Goal: Task Accomplishment & Management: Use online tool/utility

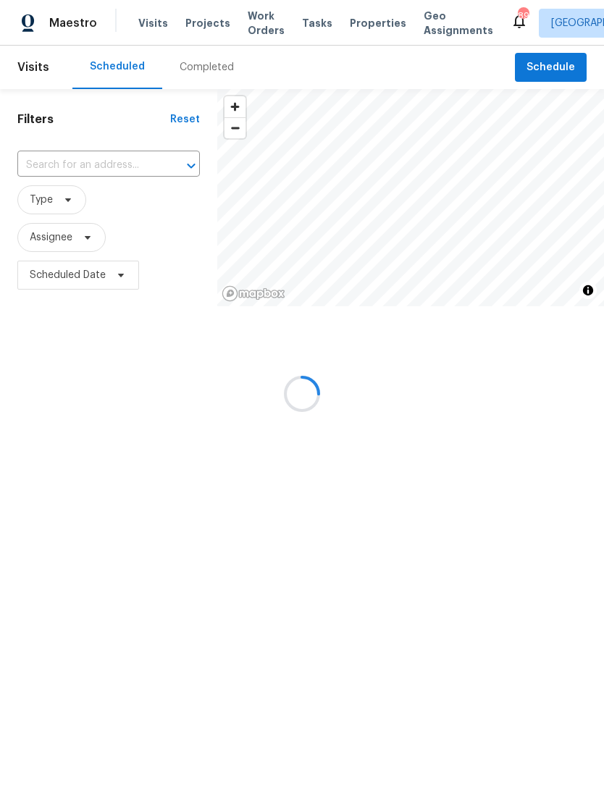
click at [162, 174] on div at bounding box center [181, 166] width 38 height 20
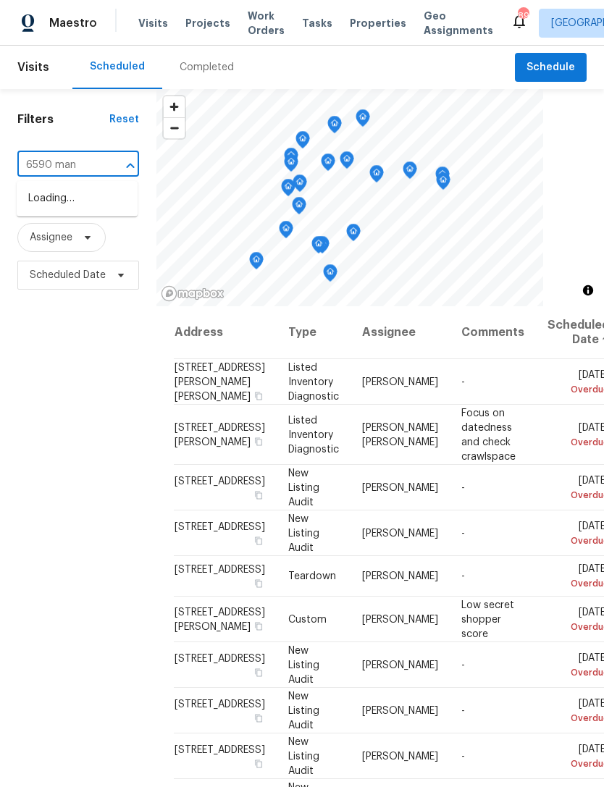
type input "6590 mano"
click at [83, 210] on li "6590 Manor Creek Dr, Douglasville, GA 30135" at bounding box center [77, 199] width 121 height 24
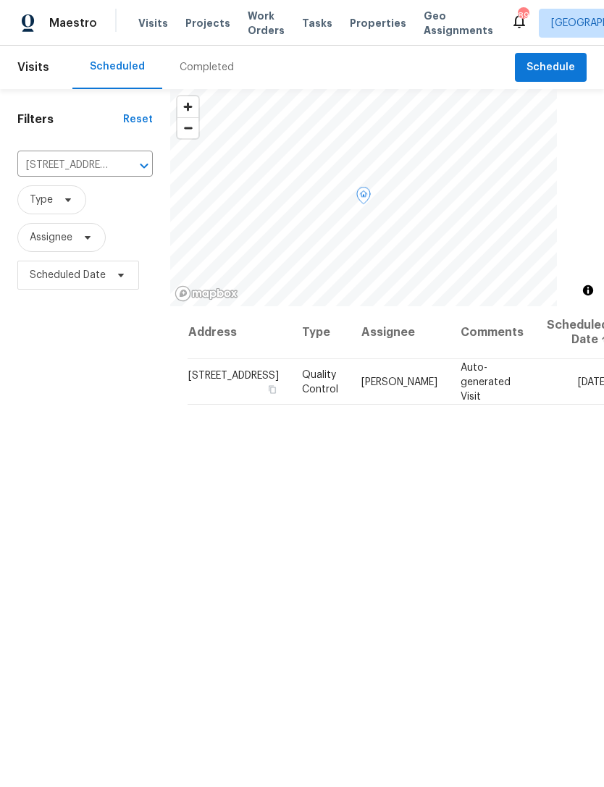
click at [0, 0] on icon at bounding box center [0, 0] width 0 height 0
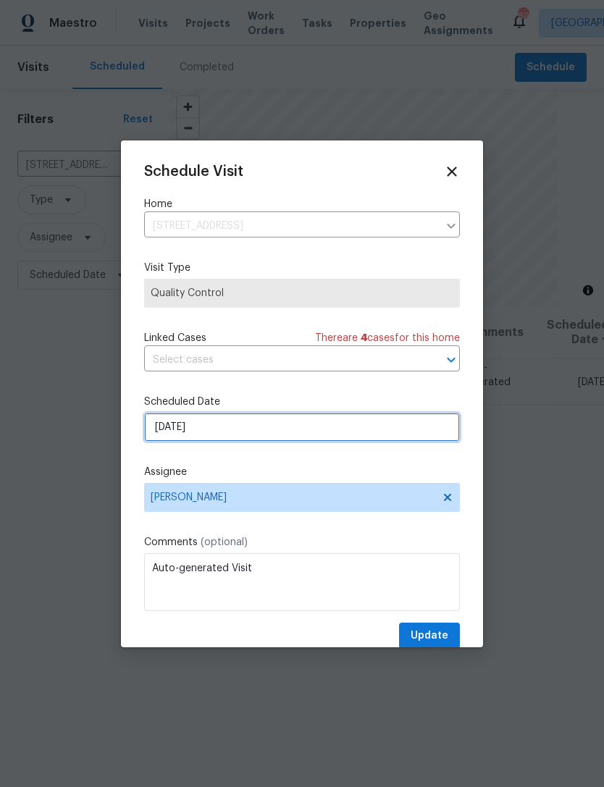
click at [336, 422] on input "[DATE]" at bounding box center [302, 427] width 316 height 29
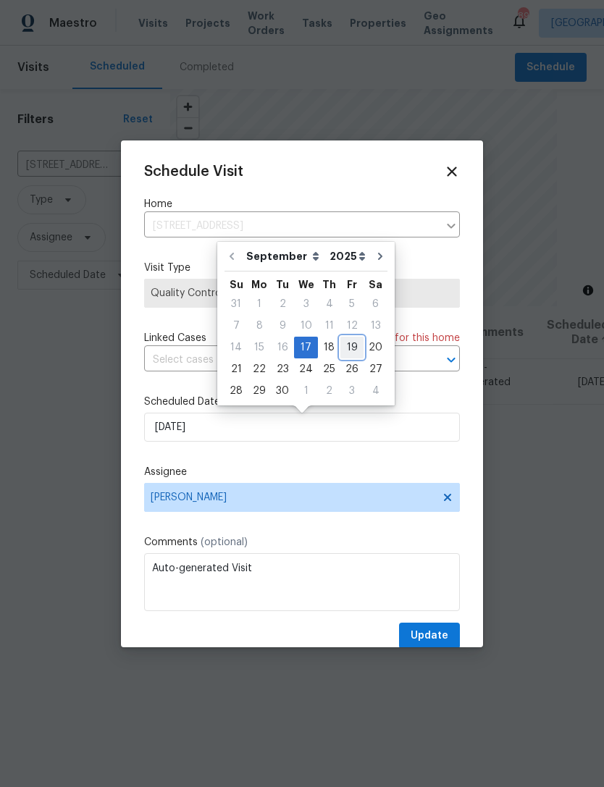
click at [348, 341] on div "19" at bounding box center [351, 347] width 23 height 20
type input "[DATE]"
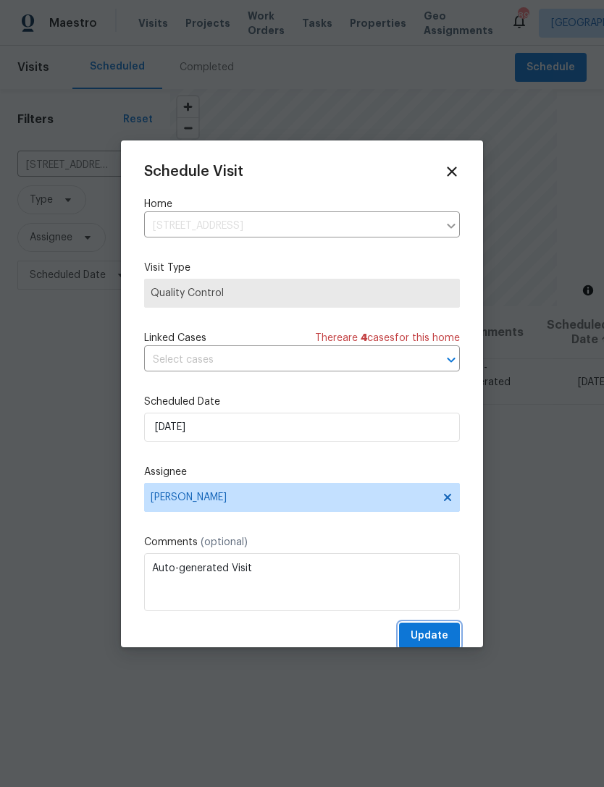
click at [436, 639] on span "Update" at bounding box center [430, 636] width 38 height 18
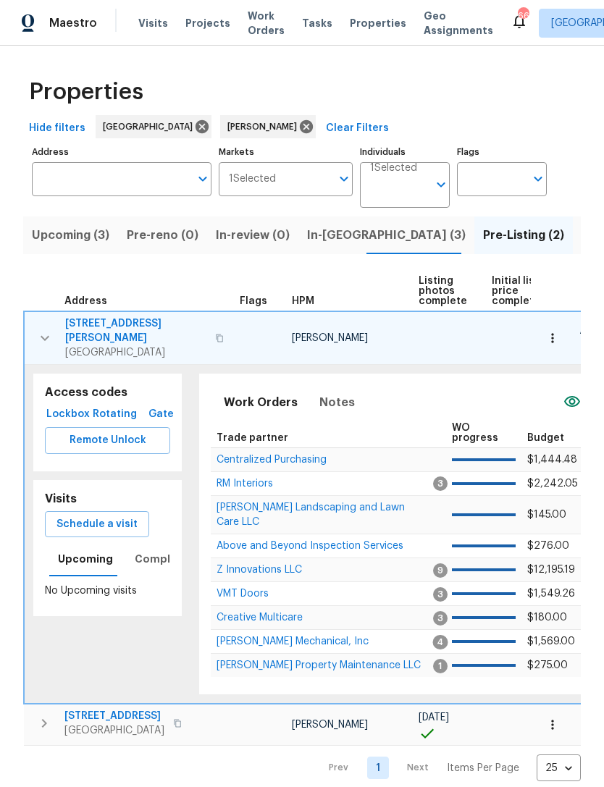
scroll to position [0, -1]
click at [41, 329] on icon "button" at bounding box center [44, 337] width 17 height 17
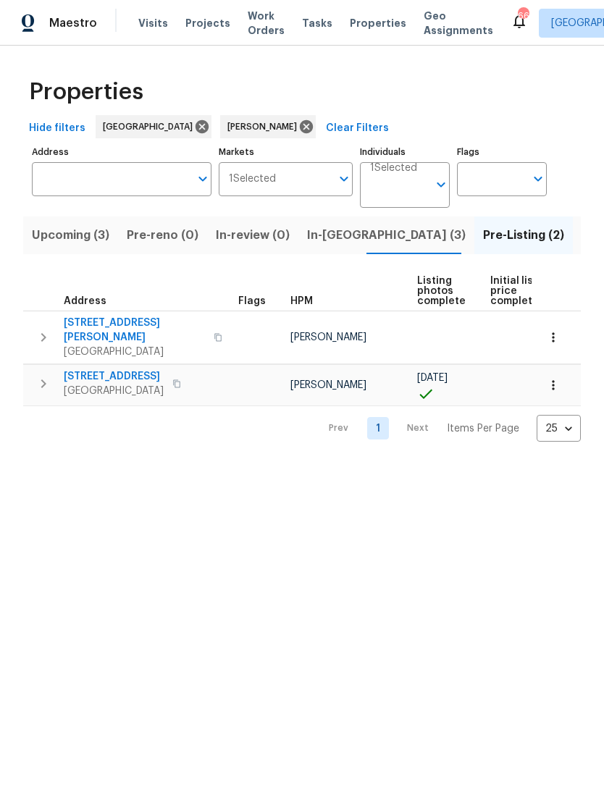
click at [330, 240] on span "In-reno (3)" at bounding box center [386, 235] width 159 height 20
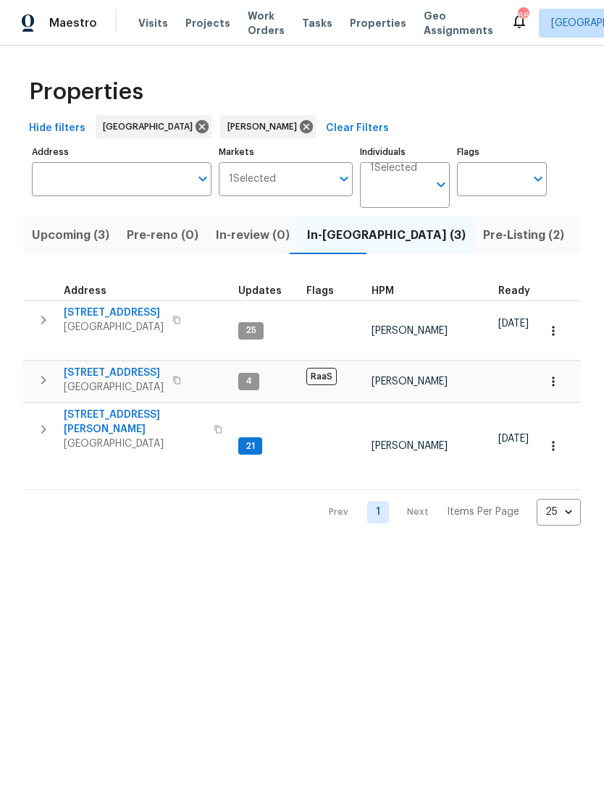
click at [46, 319] on icon "button" at bounding box center [43, 319] width 17 height 17
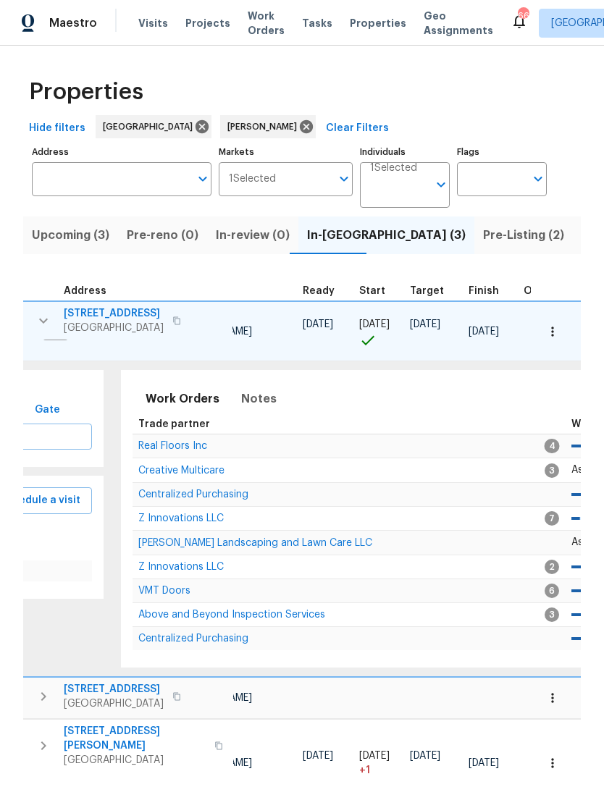
scroll to position [0, 198]
click at [254, 397] on span "Notes" at bounding box center [257, 399] width 35 height 20
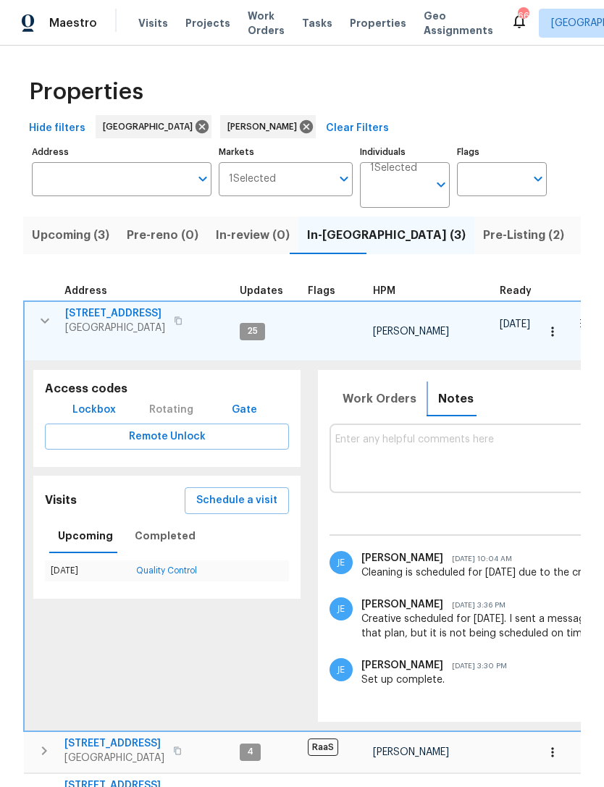
scroll to position [0, 0]
click at [41, 324] on icon "button" at bounding box center [44, 320] width 17 height 17
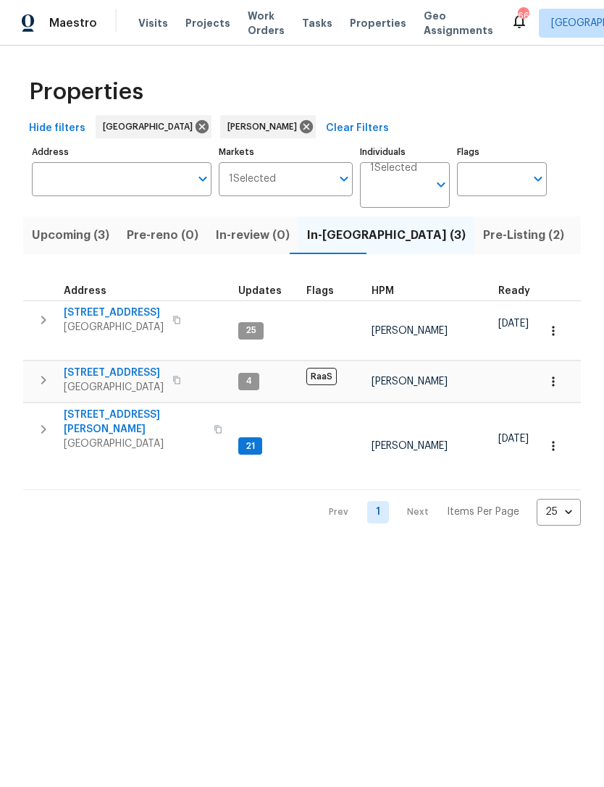
click at [39, 421] on icon "button" at bounding box center [43, 429] width 17 height 17
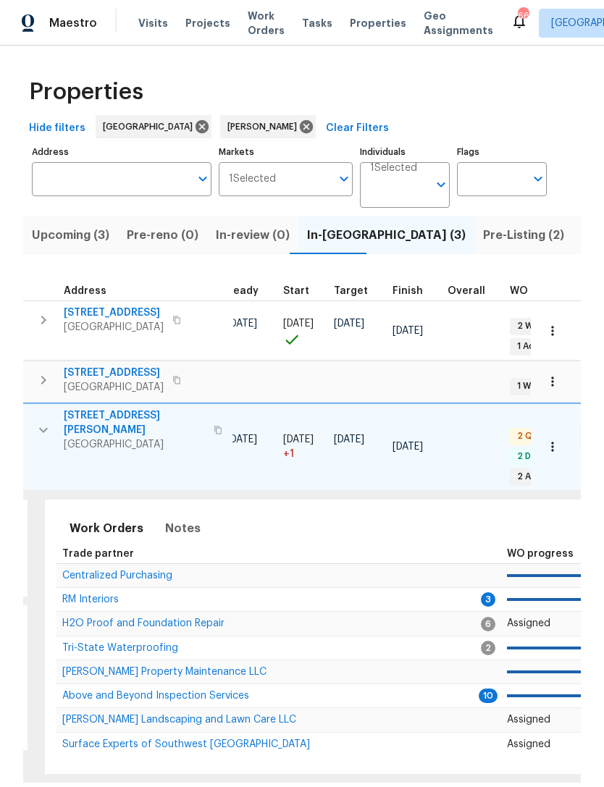
scroll to position [0, 222]
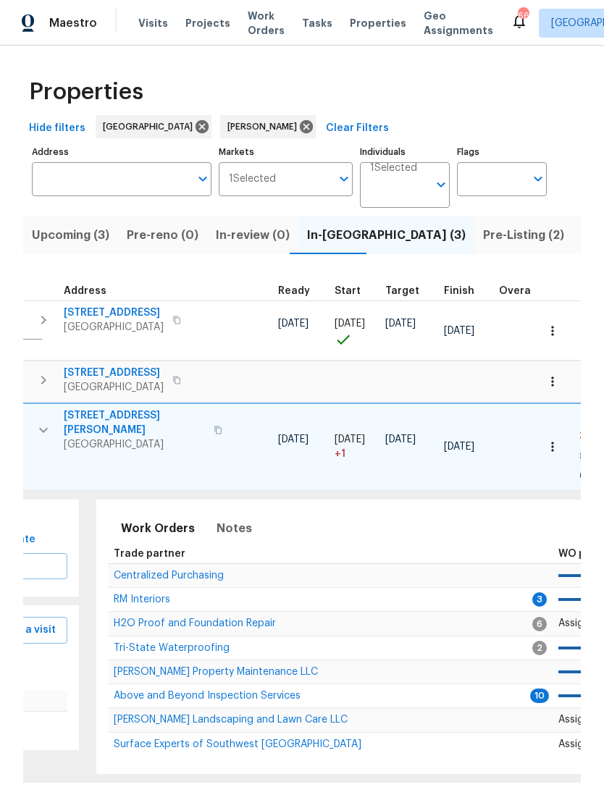
click at [155, 595] on span "RM Interiors" at bounding box center [142, 600] width 56 height 10
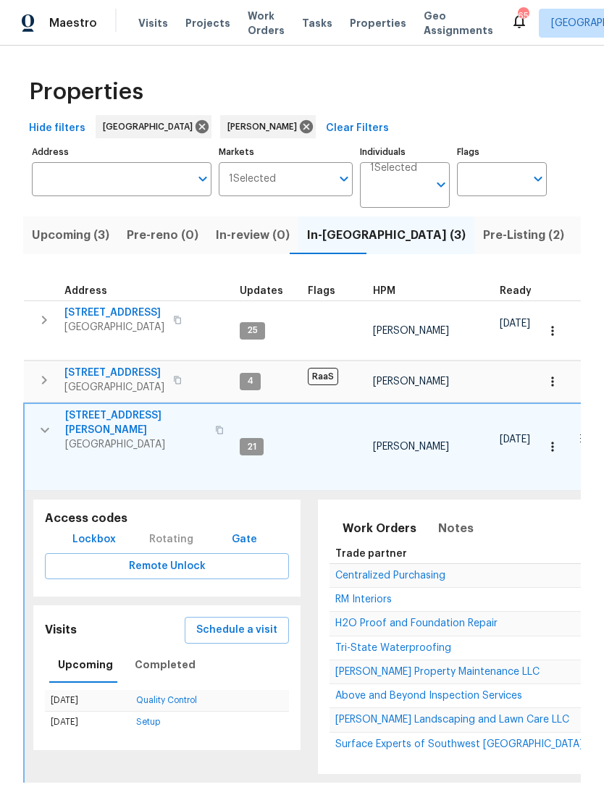
scroll to position [0, 0]
click at [49, 421] on icon "button" at bounding box center [44, 429] width 17 height 17
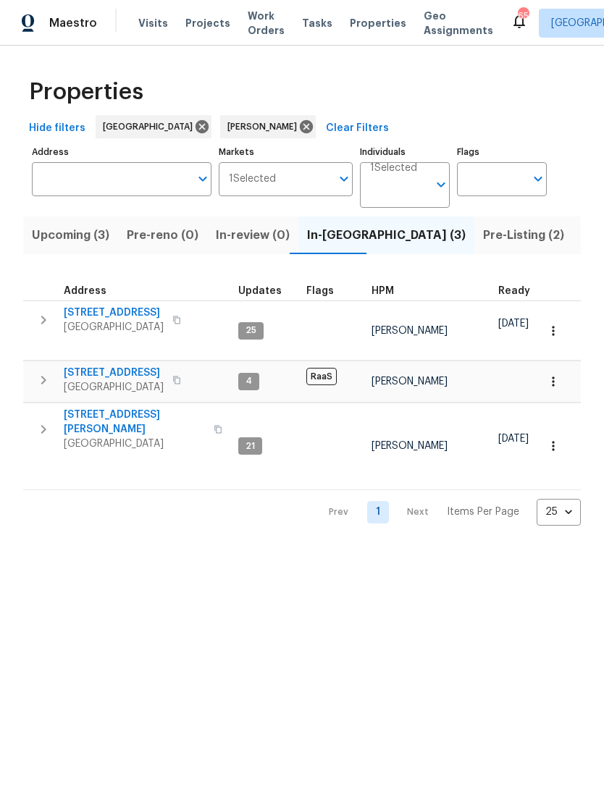
click at [45, 429] on icon "button" at bounding box center [43, 429] width 17 height 17
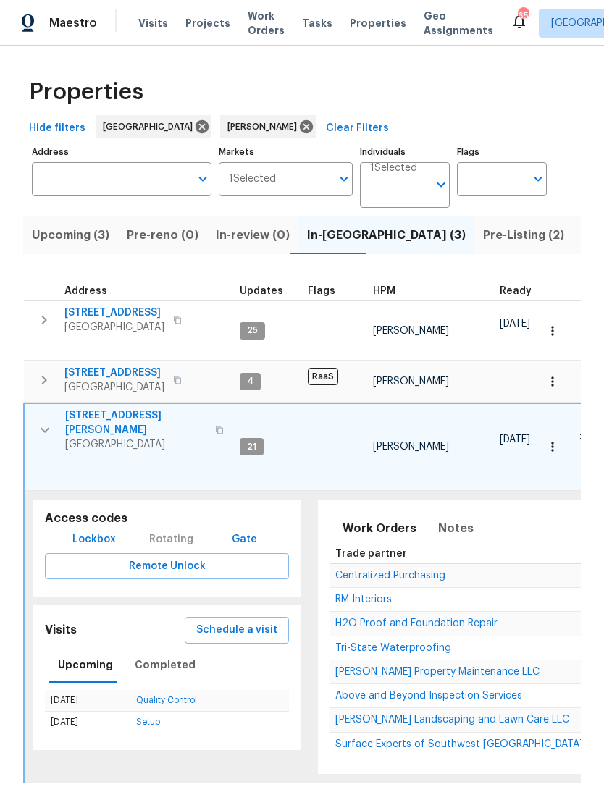
click at [445, 691] on span "Above and Beyond Inspection Services" at bounding box center [428, 696] width 187 height 10
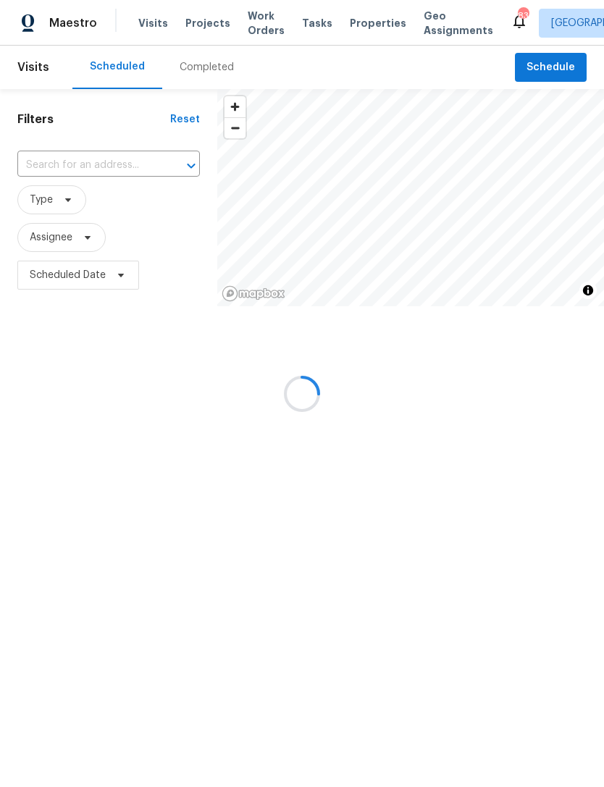
click at [121, 172] on div at bounding box center [302, 393] width 604 height 787
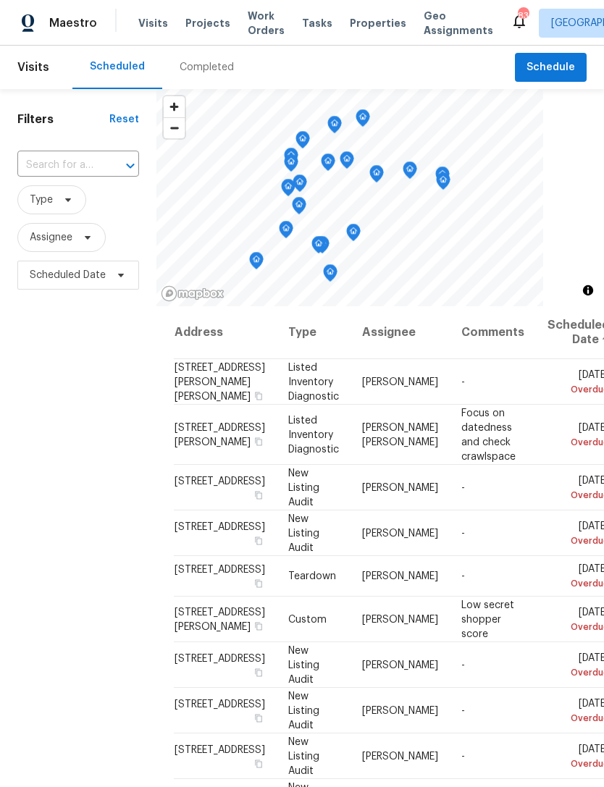
click at [88, 163] on input "text" at bounding box center [57, 165] width 81 height 22
type input "101 d"
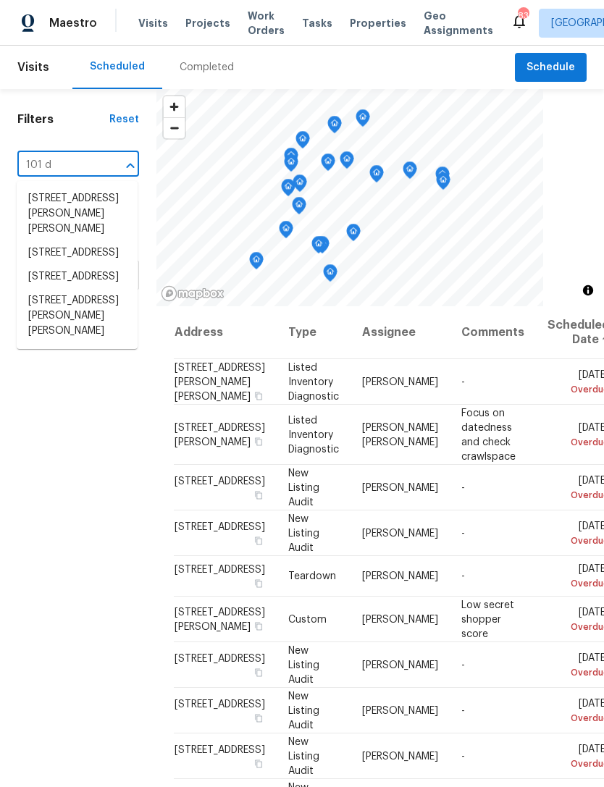
click at [88, 343] on li "101 Dodd St, Fairburn, GA 30213" at bounding box center [77, 316] width 121 height 54
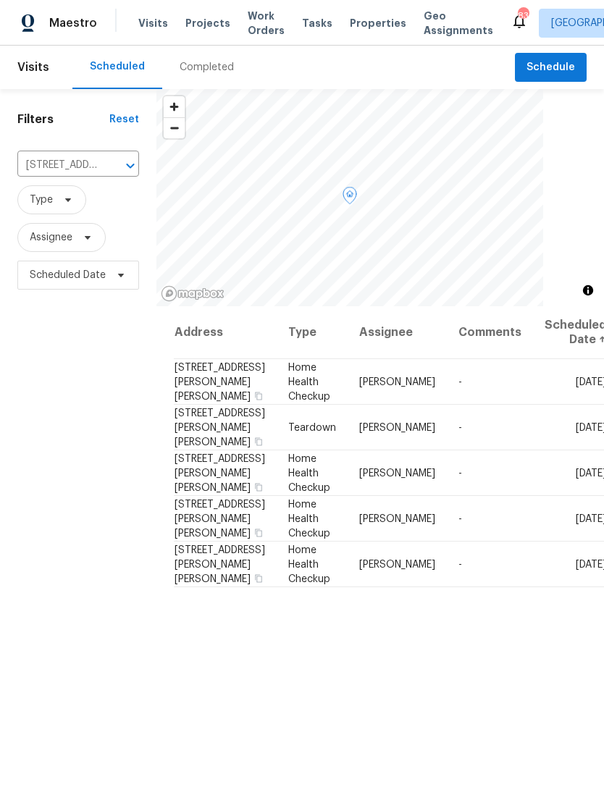
click at [0, 0] on icon at bounding box center [0, 0] width 0 height 0
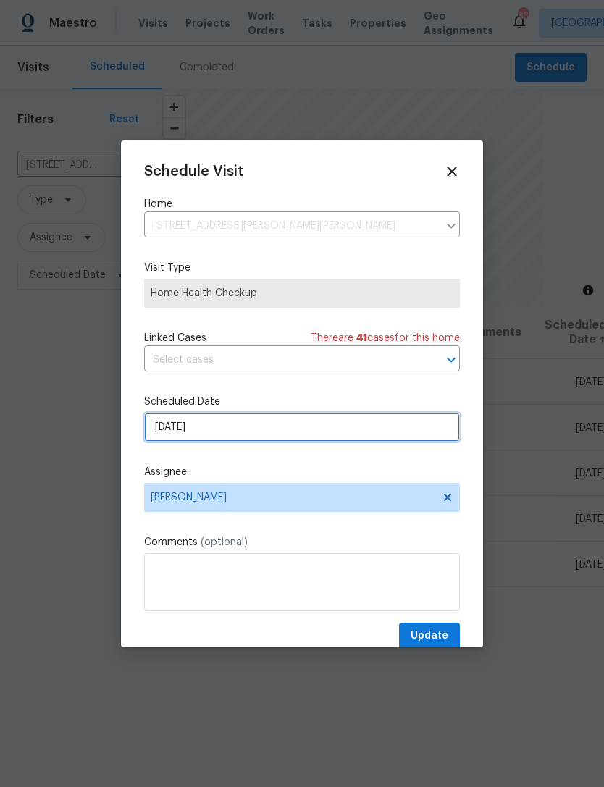
click at [343, 427] on input "[DATE]" at bounding box center [302, 427] width 316 height 29
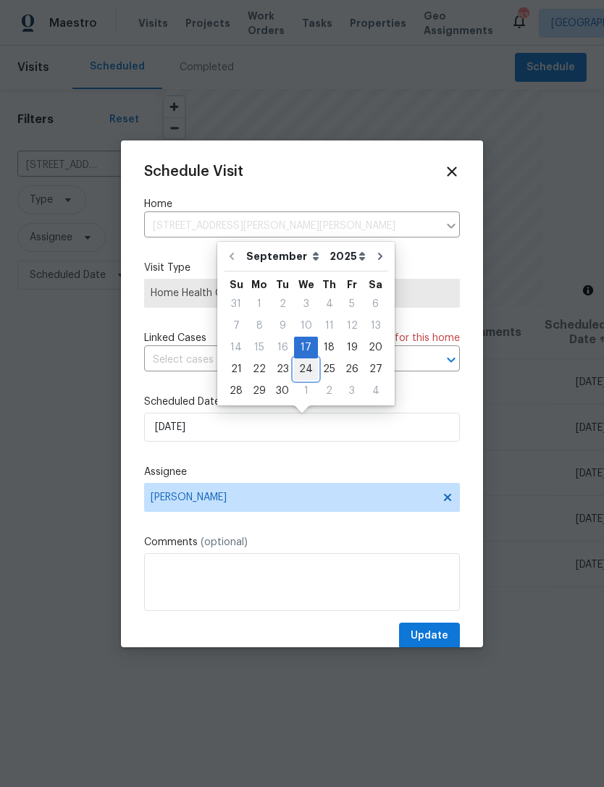
click at [300, 370] on div "24" at bounding box center [306, 369] width 24 height 20
type input "9/24/2025"
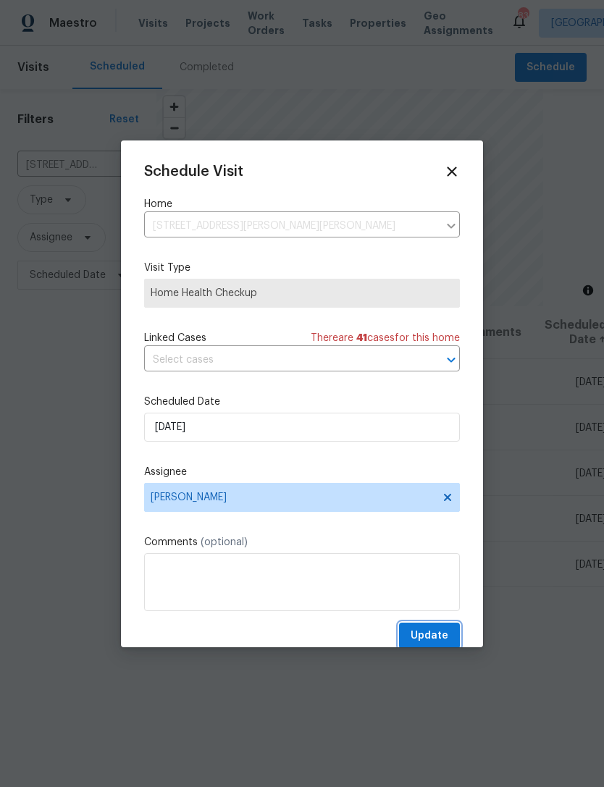
click at [440, 637] on span "Update" at bounding box center [430, 636] width 38 height 18
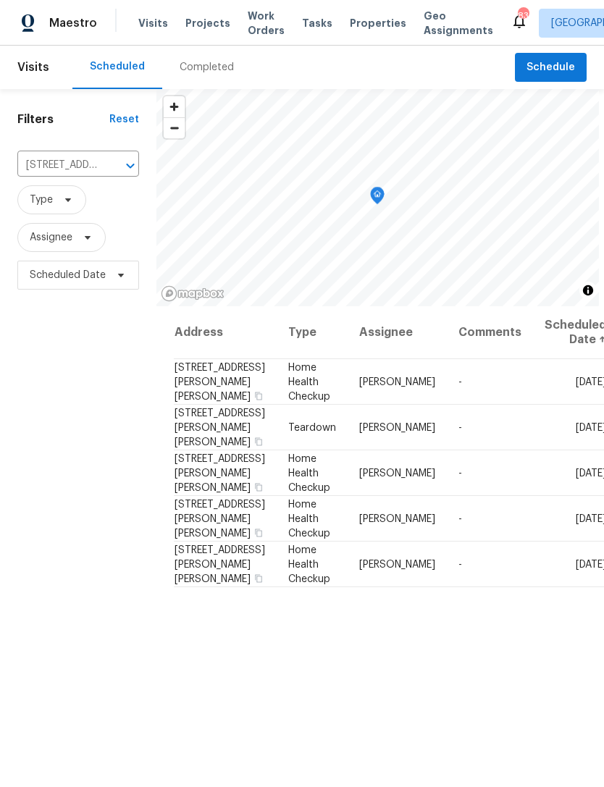
click at [98, 170] on input "101 Dodd St, Fairburn, GA 30213" at bounding box center [57, 165] width 81 height 22
type input "7623 m"
click at [97, 201] on li "7623 McGillicuty Dr, Union City, GA 30291" at bounding box center [80, 199] width 127 height 24
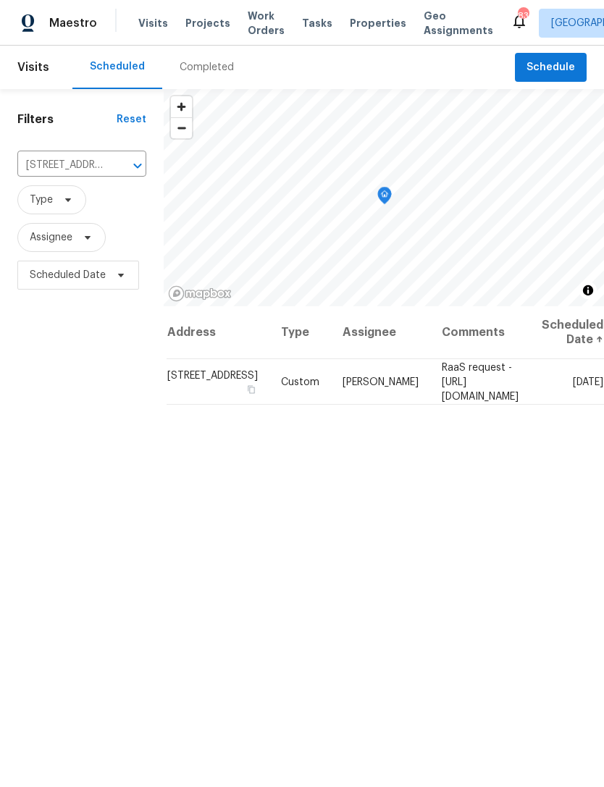
scroll to position [0, 96]
click at [0, 0] on icon at bounding box center [0, 0] width 0 height 0
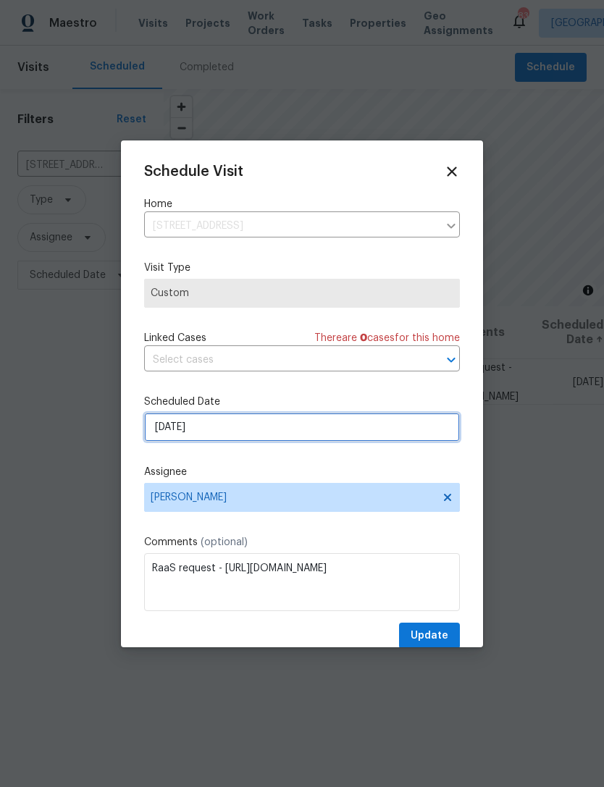
click at [356, 433] on input "[DATE]" at bounding box center [302, 427] width 316 height 29
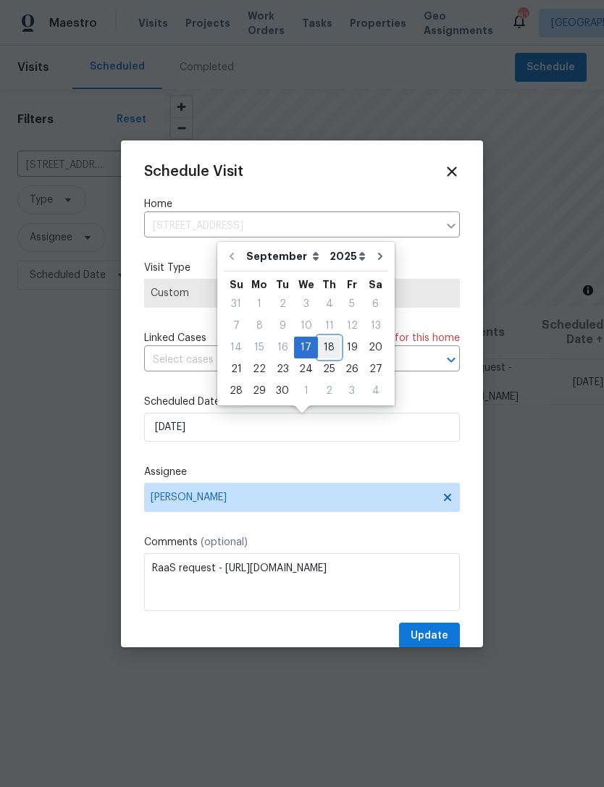
click at [326, 348] on div "18" at bounding box center [329, 347] width 22 height 20
type input "[DATE]"
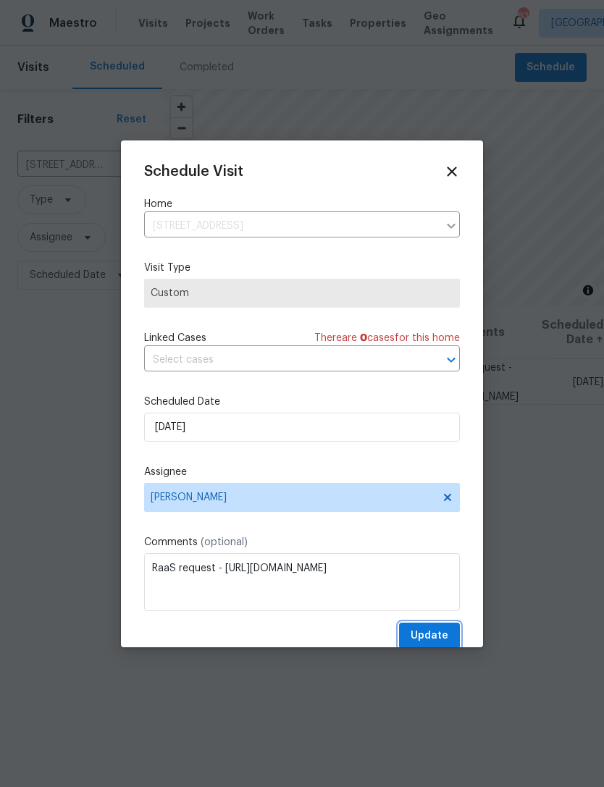
click at [445, 634] on span "Update" at bounding box center [430, 636] width 38 height 18
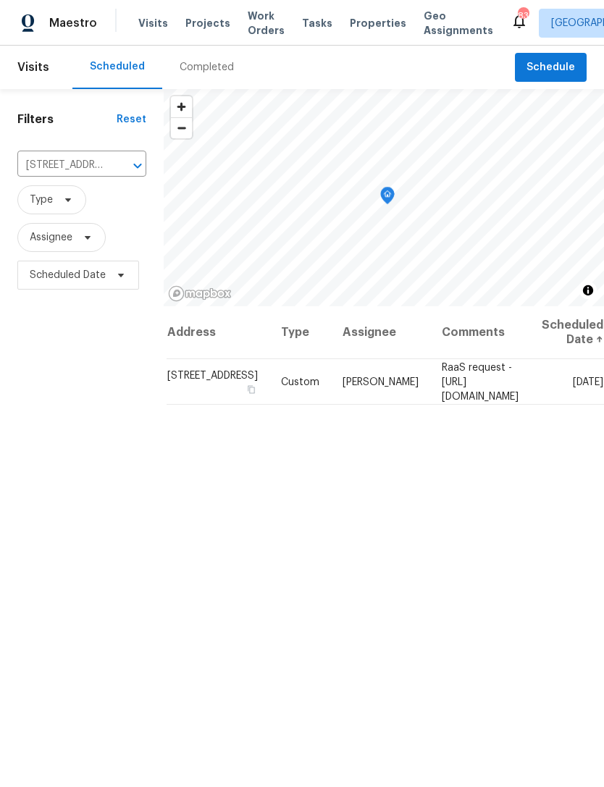
click at [65, 172] on input "7623 McGillicuty Dr, Union City, GA 30291" at bounding box center [61, 165] width 88 height 22
type input "4469 whi"
click at [93, 195] on li "[STREET_ADDRESS][PERSON_NAME]" at bounding box center [77, 206] width 121 height 39
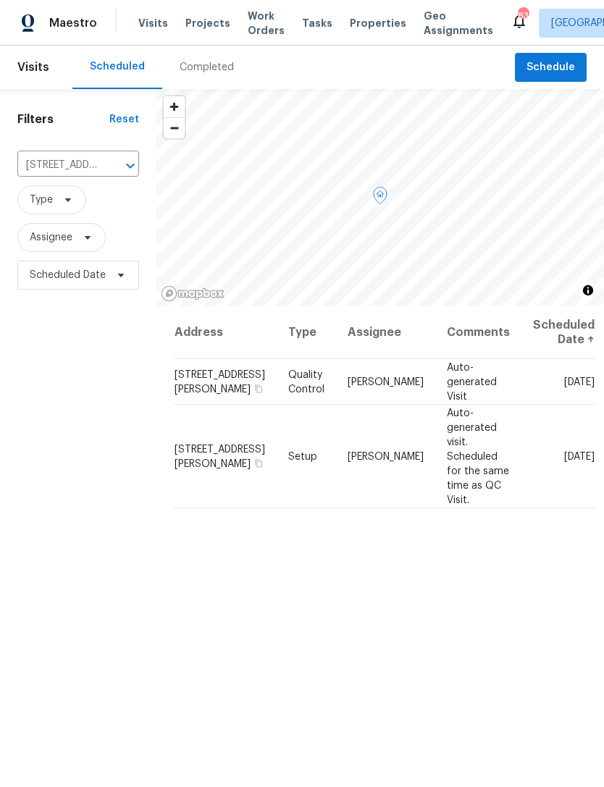
click at [0, 0] on icon at bounding box center [0, 0] width 0 height 0
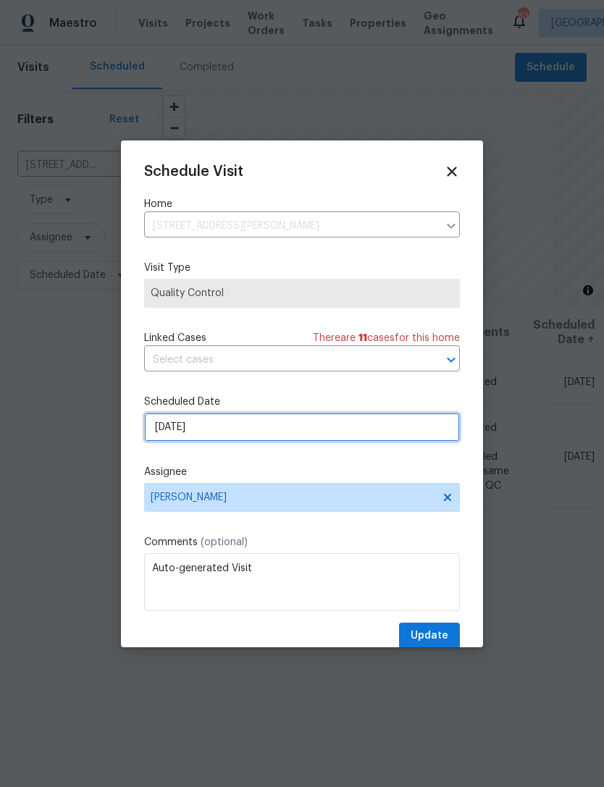
click at [315, 434] on input "[DATE]" at bounding box center [302, 427] width 316 height 29
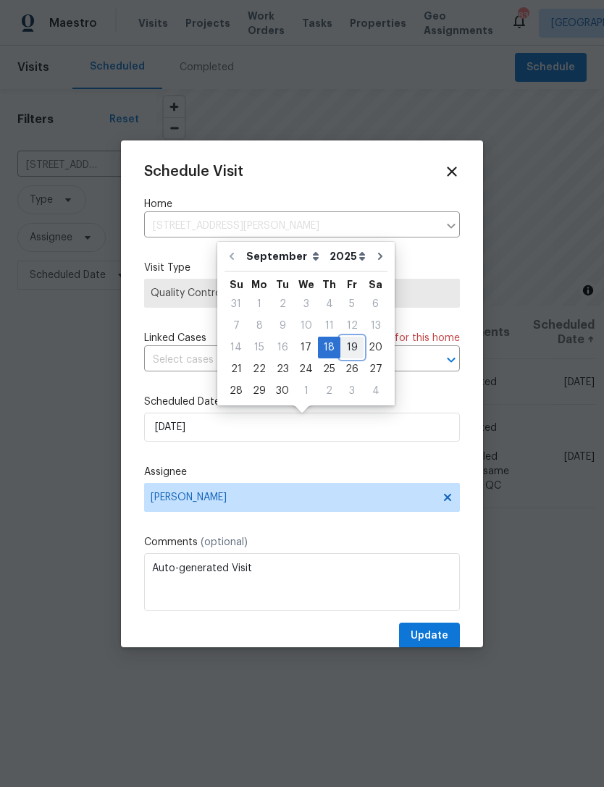
click at [348, 350] on div "19" at bounding box center [351, 347] width 23 height 20
type input "9/19/2025"
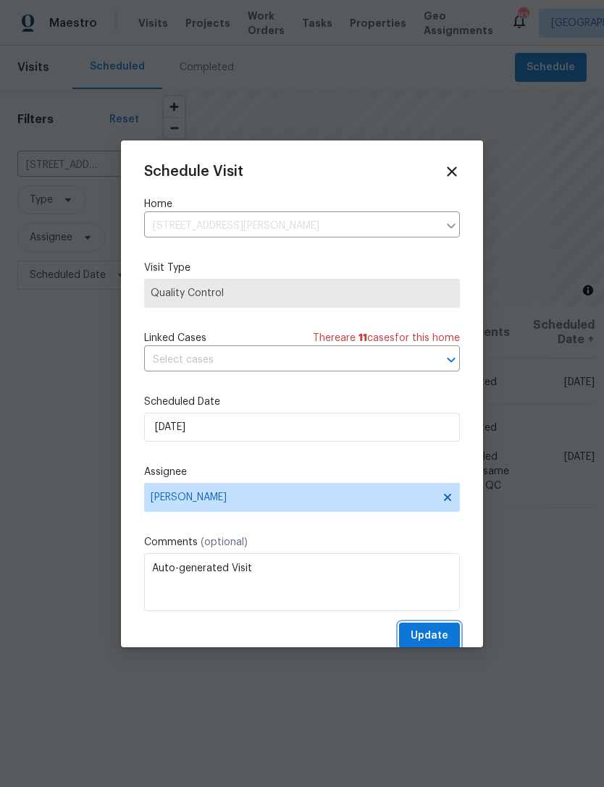
click at [431, 639] on span "Update" at bounding box center [430, 636] width 38 height 18
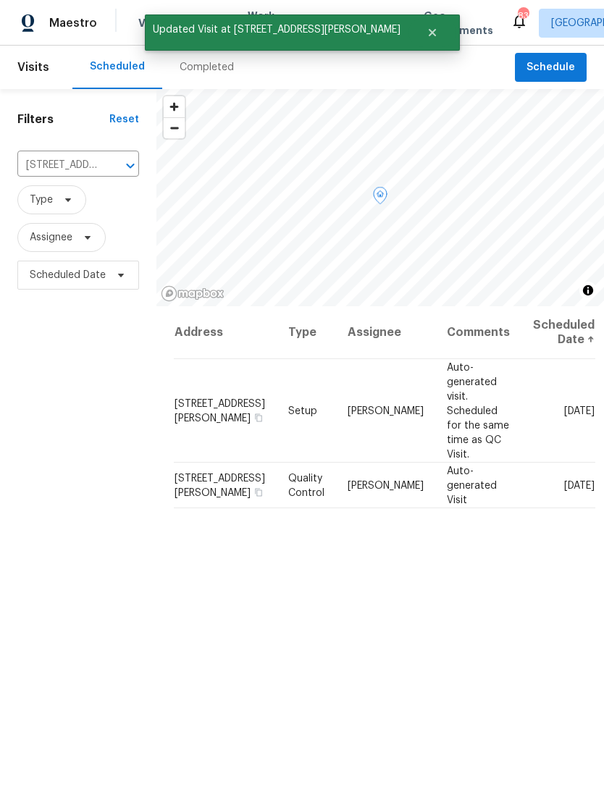
click at [0, 0] on icon at bounding box center [0, 0] width 0 height 0
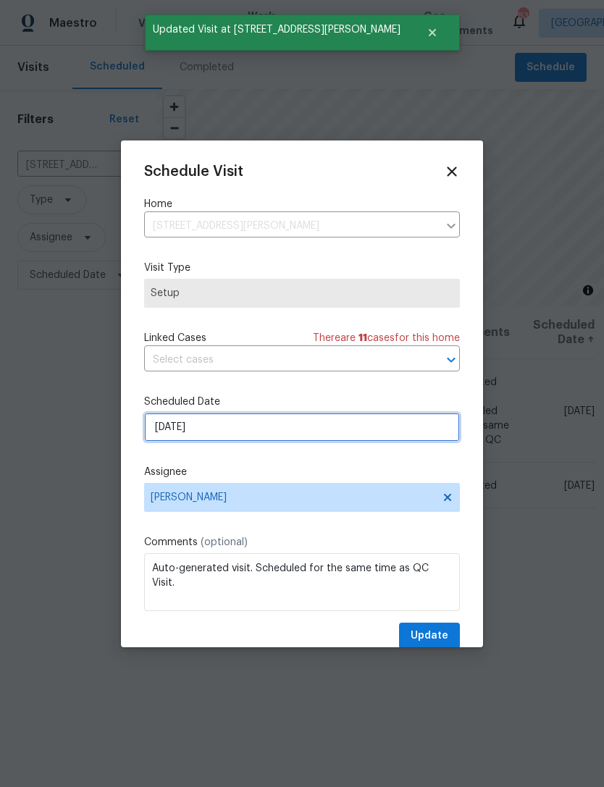
click at [362, 429] on input "[DATE]" at bounding box center [302, 427] width 316 height 29
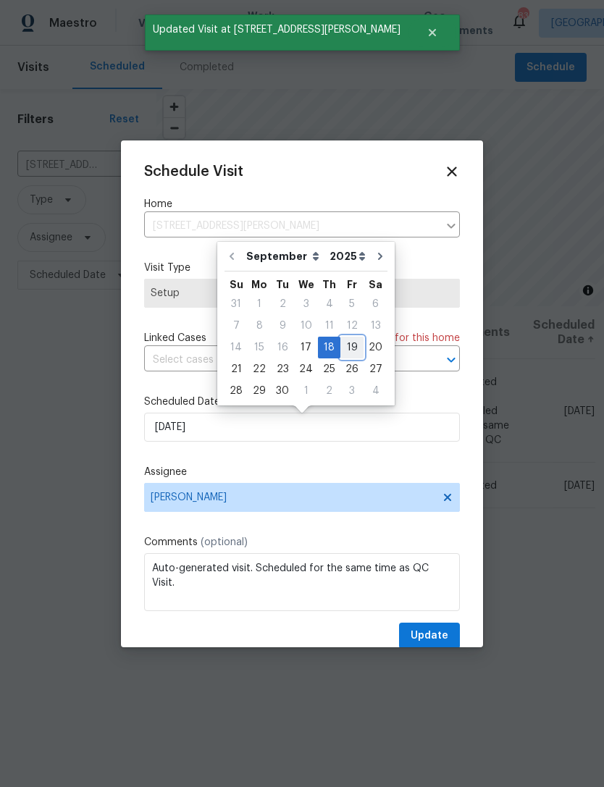
click at [346, 346] on div "19" at bounding box center [351, 347] width 23 height 20
type input "9/19/2025"
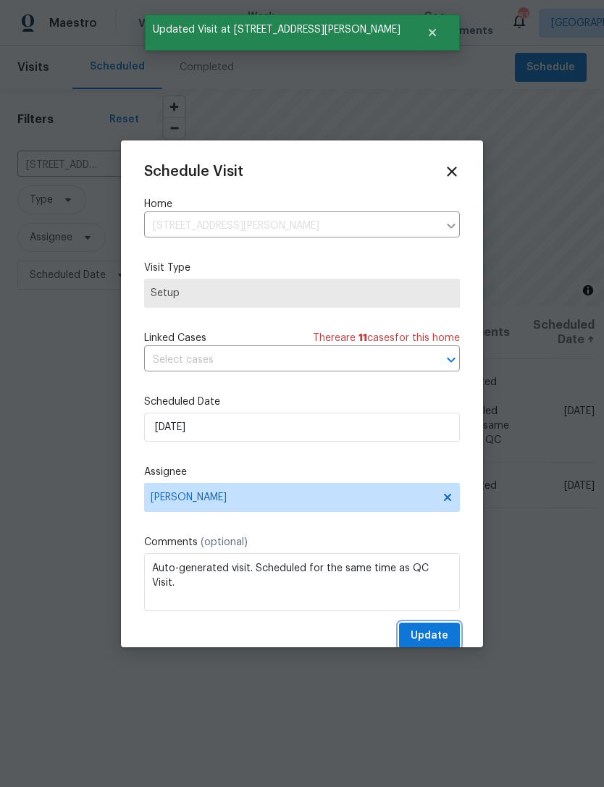
click at [436, 639] on span "Update" at bounding box center [430, 636] width 38 height 18
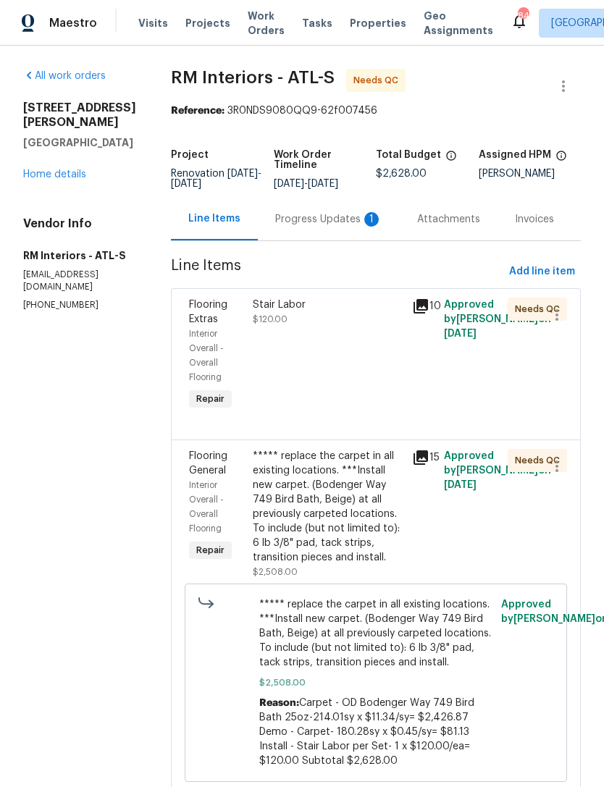
click at [306, 222] on div "Progress Updates 1" at bounding box center [328, 219] width 107 height 14
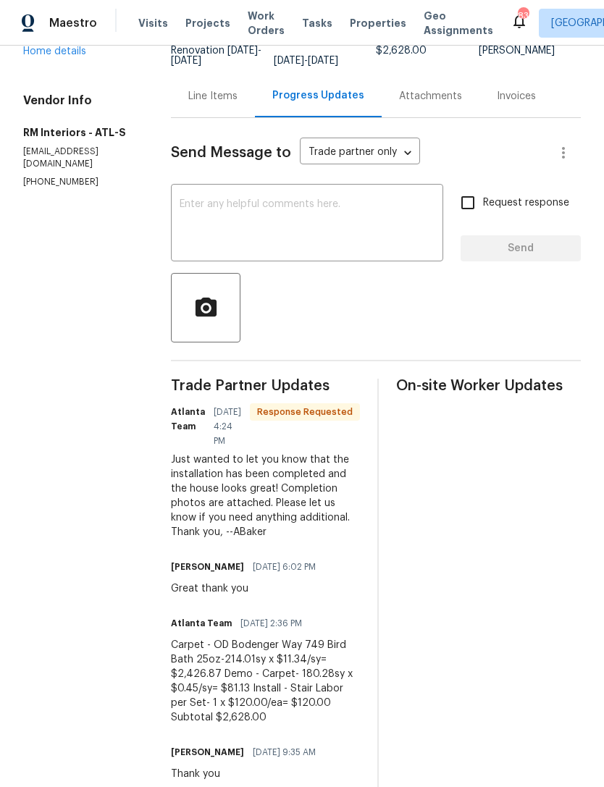
scroll to position [101, 0]
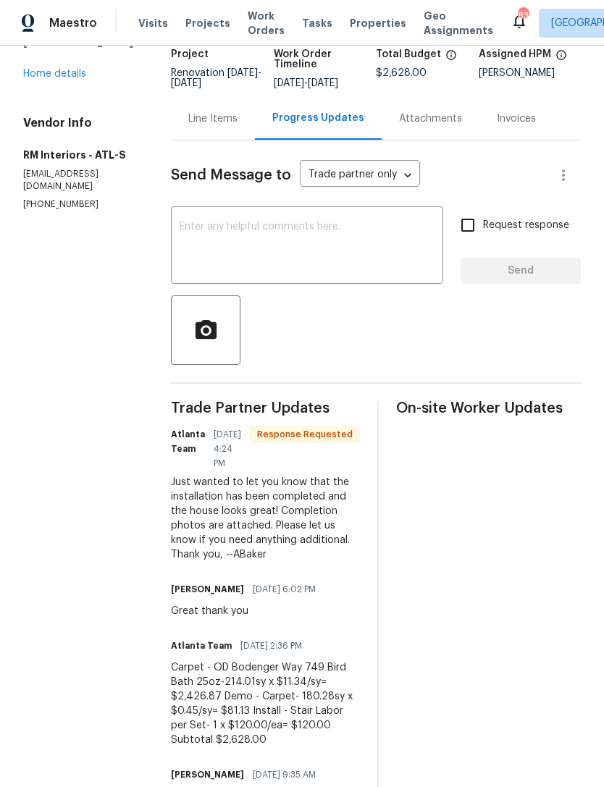
click at [336, 222] on textarea at bounding box center [307, 247] width 255 height 51
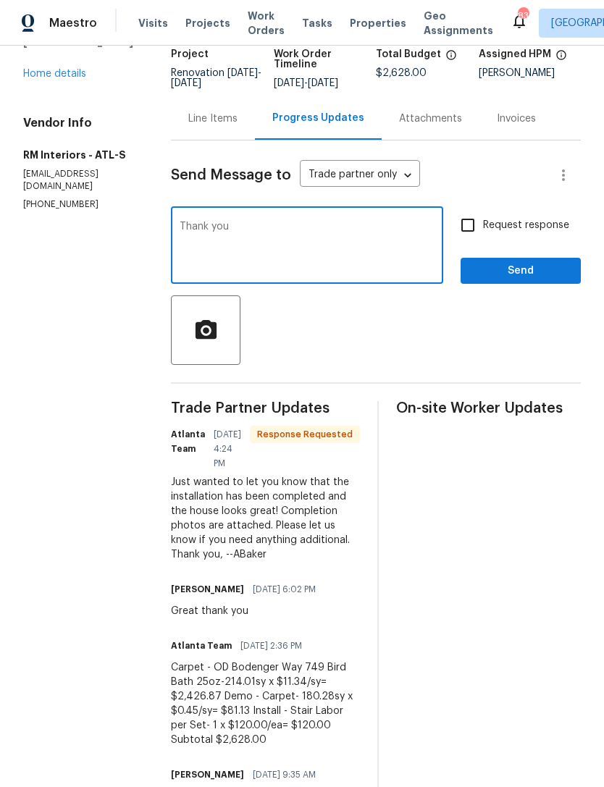
type textarea "Thank you"
click at [513, 272] on span "Send" at bounding box center [520, 271] width 97 height 18
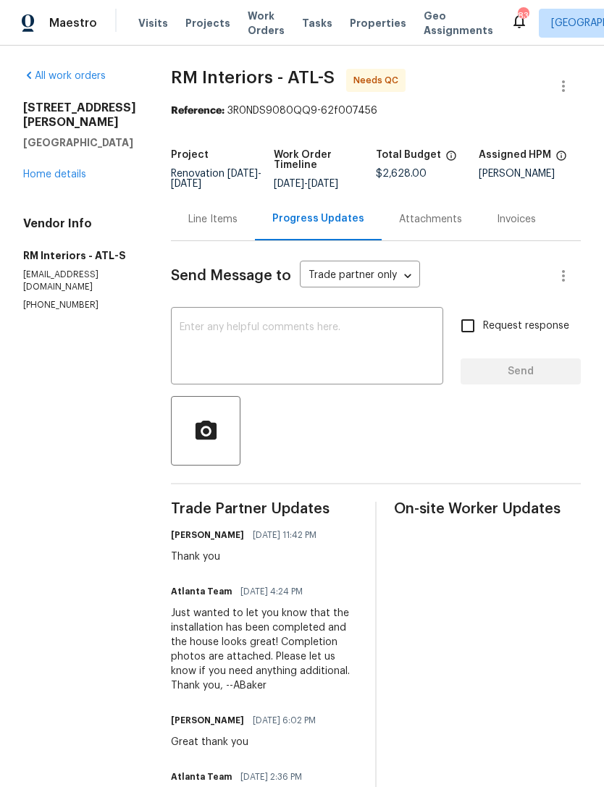
click at [46, 177] on link "Home details" at bounding box center [54, 174] width 63 height 10
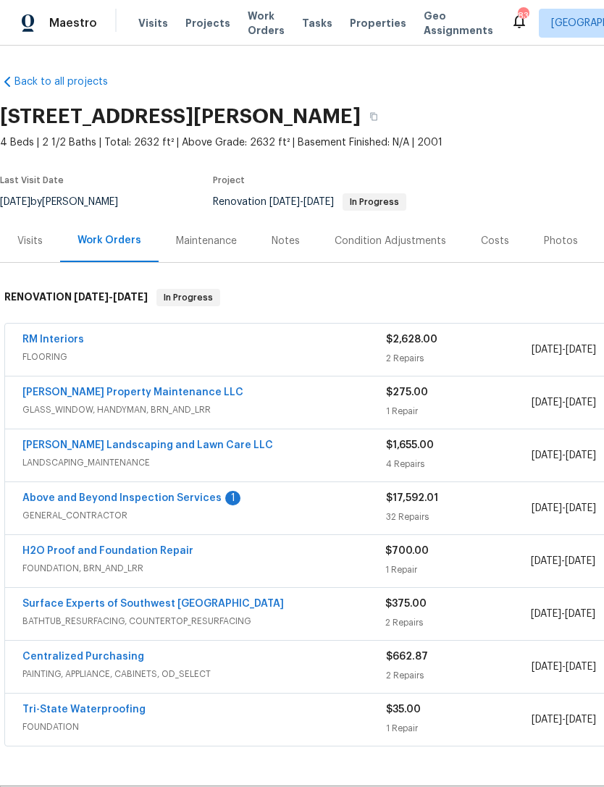
click at [133, 512] on span "GENERAL_CONTRACTOR" at bounding box center [204, 515] width 364 height 14
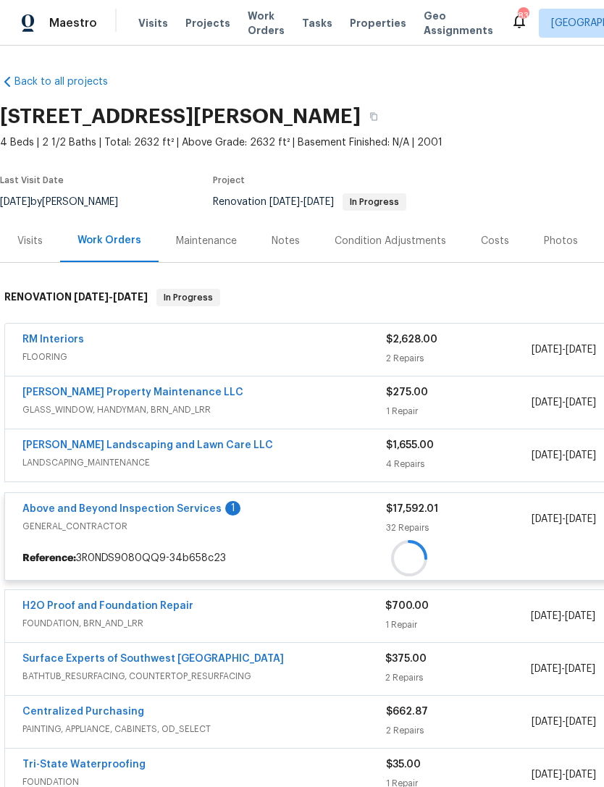
click at [156, 545] on div at bounding box center [409, 558] width 808 height 26
click at [163, 505] on div at bounding box center [409, 540] width 818 height 532
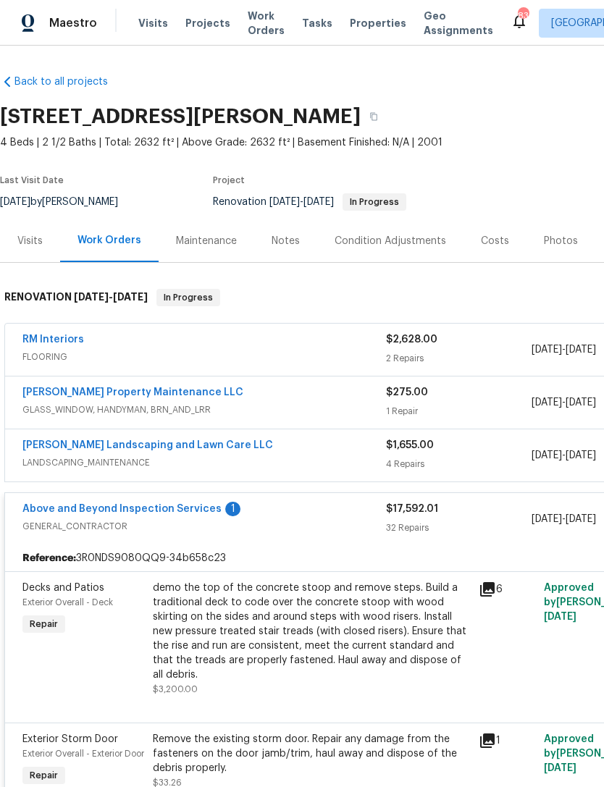
click at [182, 504] on link "Above and Beyond Inspection Services" at bounding box center [121, 509] width 199 height 10
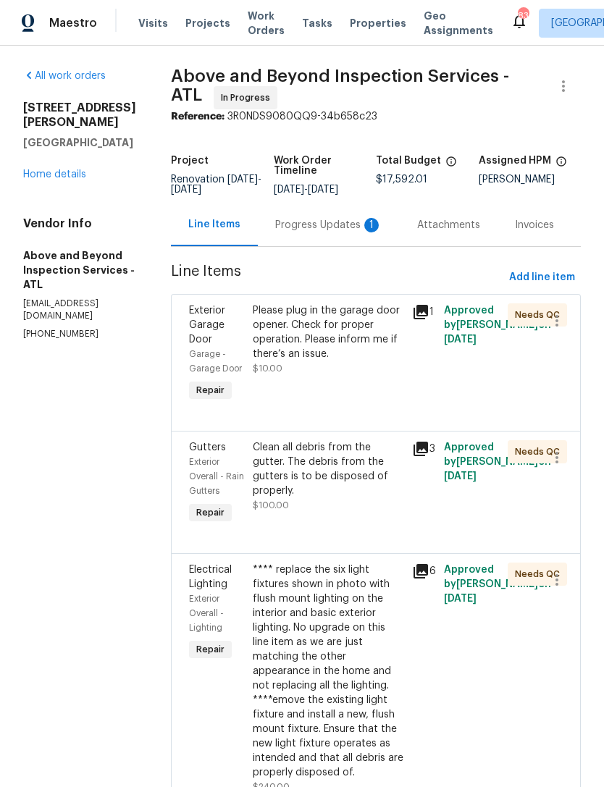
click at [335, 232] on div "Progress Updates 1" at bounding box center [328, 225] width 107 height 14
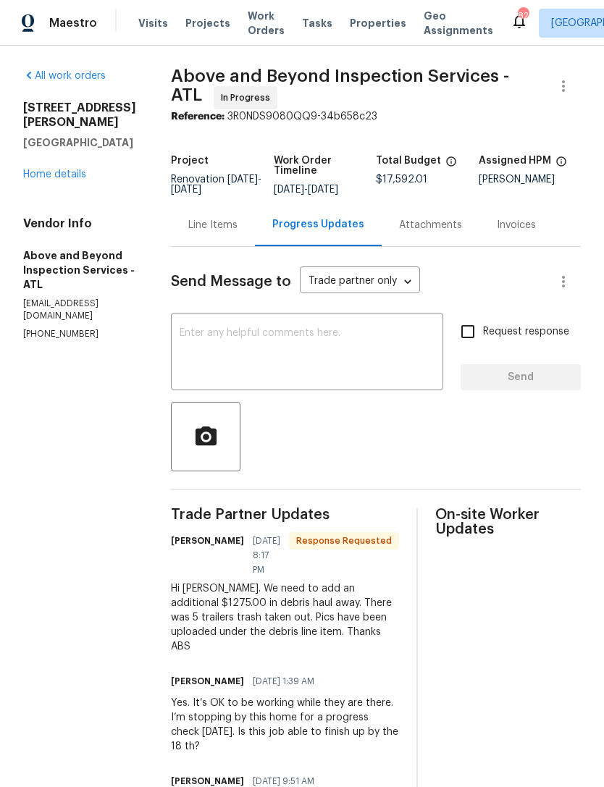
click at [37, 169] on link "Home details" at bounding box center [54, 174] width 63 height 10
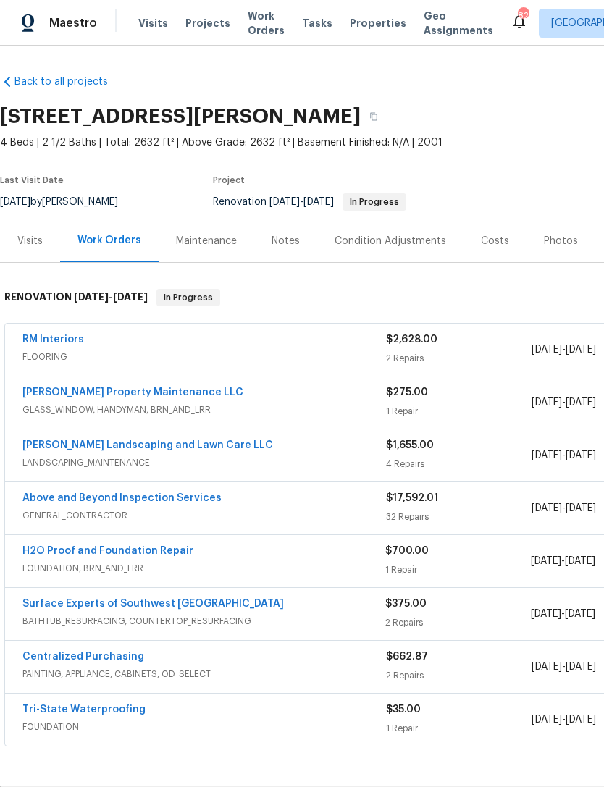
click at [172, 495] on link "Above and Beyond Inspection Services" at bounding box center [121, 498] width 199 height 10
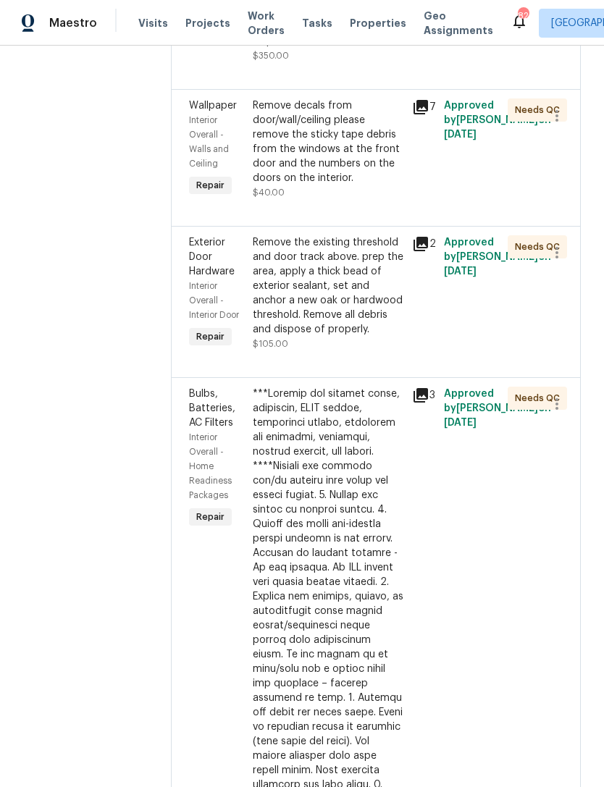
scroll to position [2576, 0]
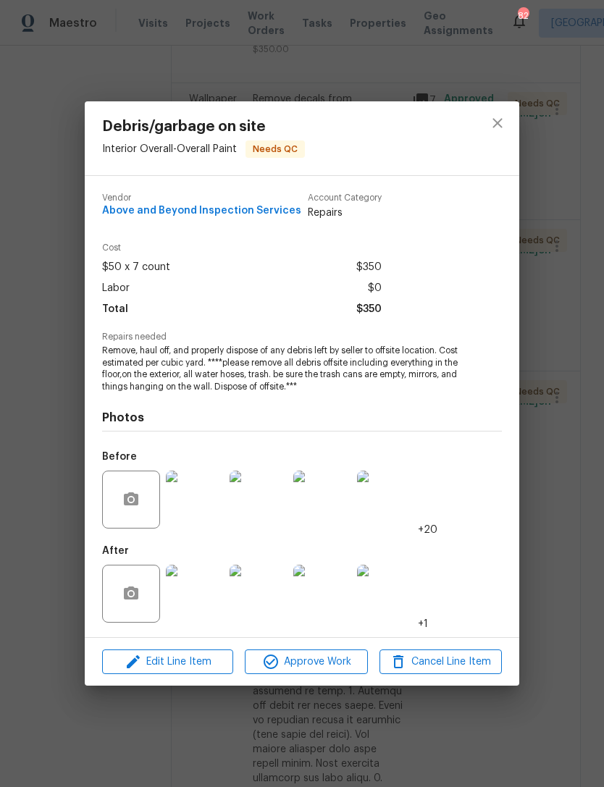
click at [201, 595] on img at bounding box center [195, 594] width 58 height 58
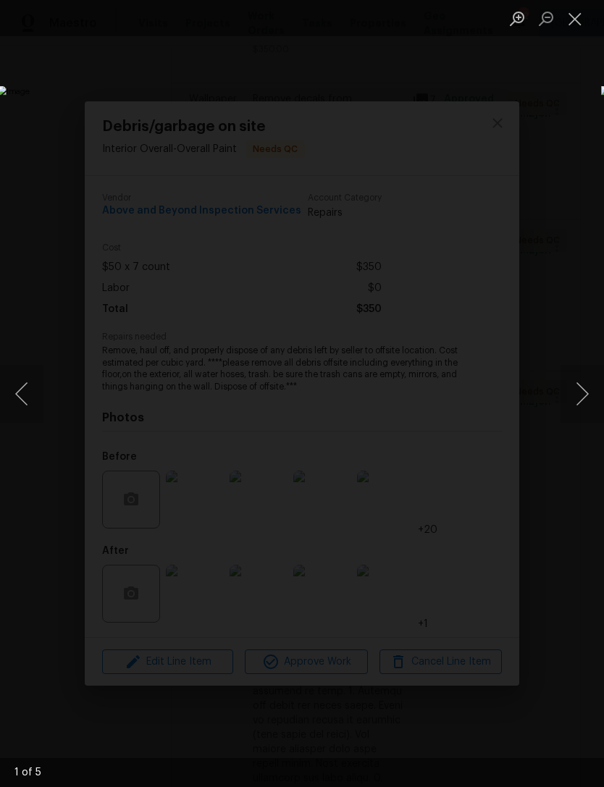
click at [582, 392] on button "Next image" at bounding box center [581, 394] width 43 height 58
click at [579, 384] on button "Next image" at bounding box center [581, 394] width 43 height 58
click at [581, 390] on button "Next image" at bounding box center [581, 394] width 43 height 58
click at [587, 390] on button "Next image" at bounding box center [581, 394] width 43 height 58
click at [581, 394] on button "Next image" at bounding box center [581, 394] width 43 height 58
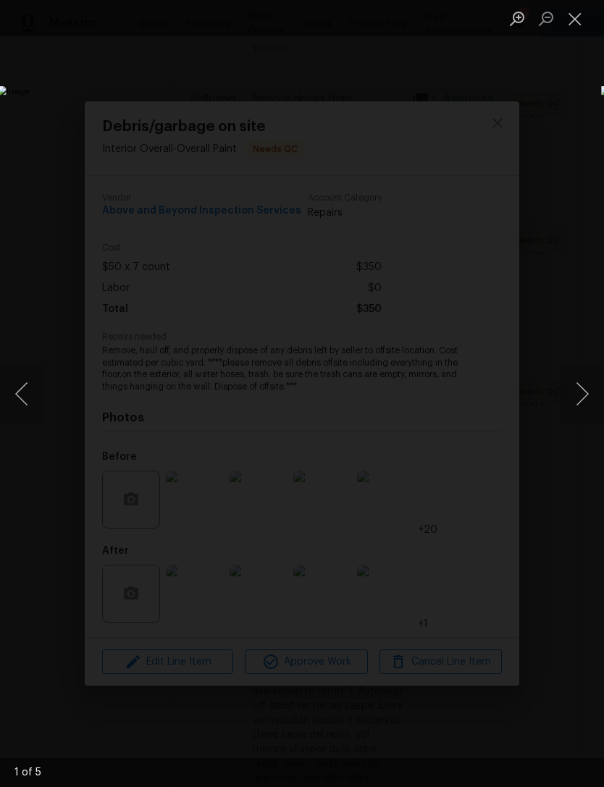
click at [584, 395] on button "Next image" at bounding box center [581, 394] width 43 height 58
click at [582, 396] on button "Next image" at bounding box center [581, 394] width 43 height 58
click at [585, 397] on button "Next image" at bounding box center [581, 394] width 43 height 58
click at [584, 399] on button "Next image" at bounding box center [581, 394] width 43 height 58
click at [581, 398] on button "Next image" at bounding box center [581, 394] width 43 height 58
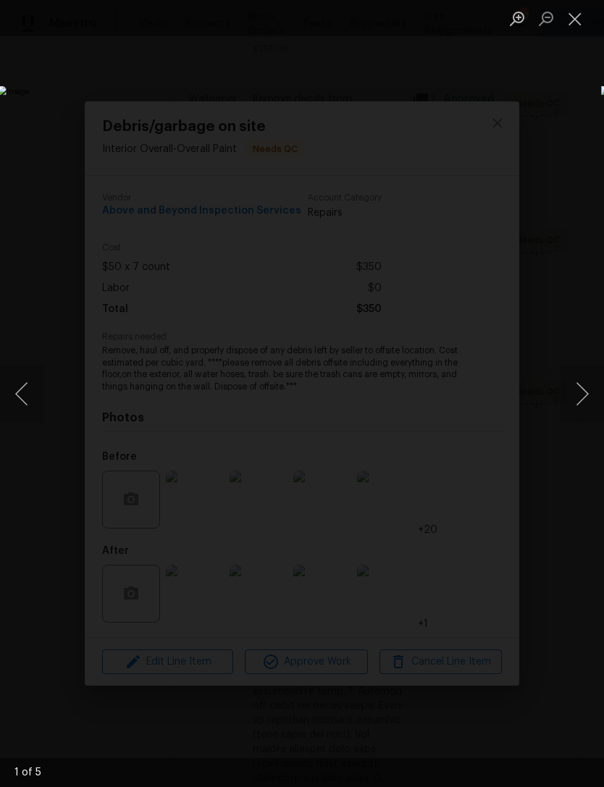
click at [584, 402] on button "Next image" at bounding box center [581, 394] width 43 height 58
click at [585, 399] on button "Next image" at bounding box center [581, 394] width 43 height 58
click at [576, 22] on button "Close lightbox" at bounding box center [574, 18] width 29 height 25
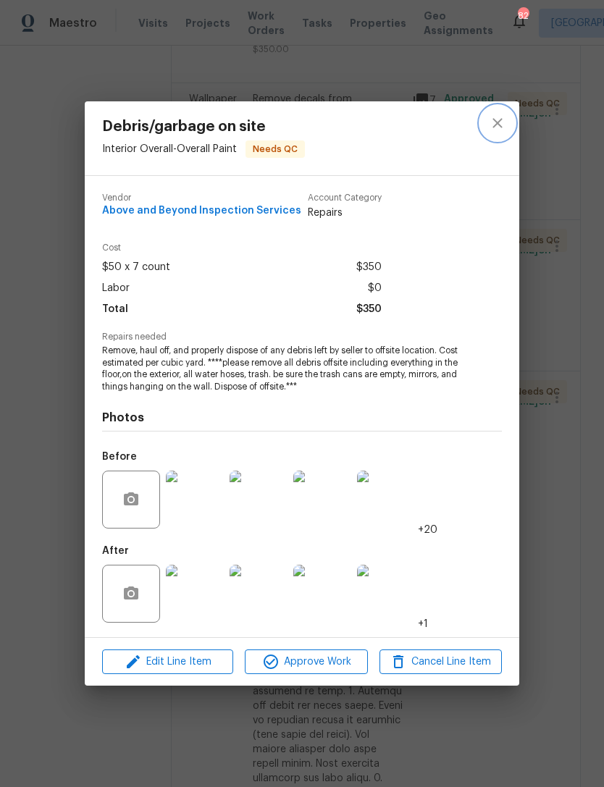
click at [496, 122] on icon "close" at bounding box center [497, 122] width 17 height 17
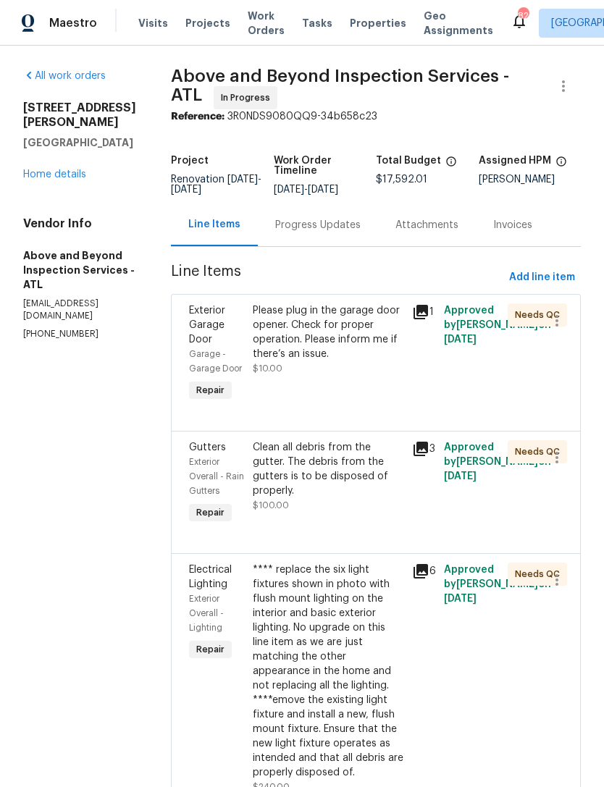
scroll to position [0, 0]
click at [74, 169] on link "Home details" at bounding box center [54, 174] width 63 height 10
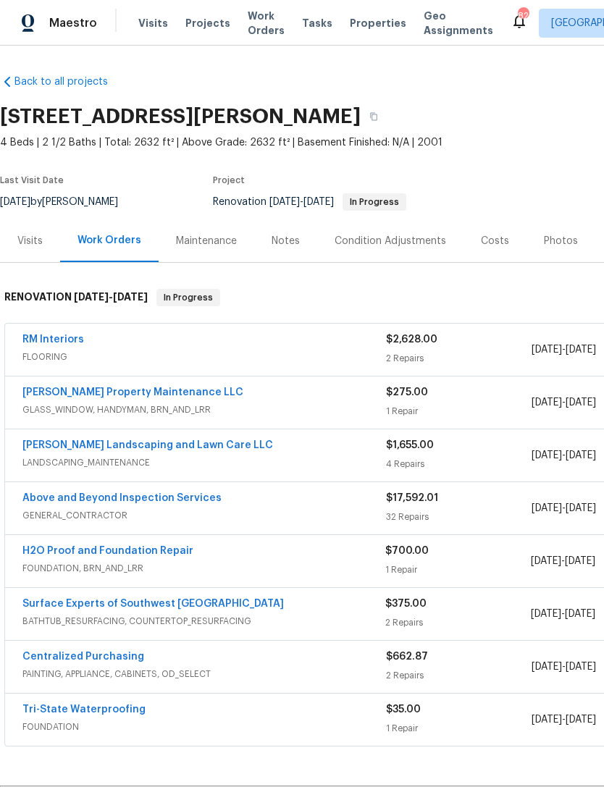
click at [142, 500] on link "Above and Beyond Inspection Services" at bounding box center [121, 498] width 199 height 10
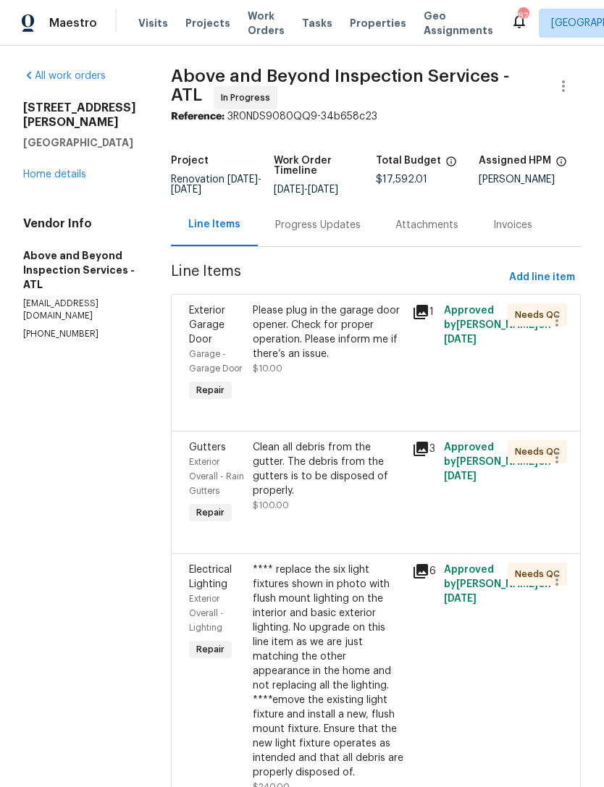
click at [335, 232] on div "Progress Updates" at bounding box center [317, 225] width 85 height 14
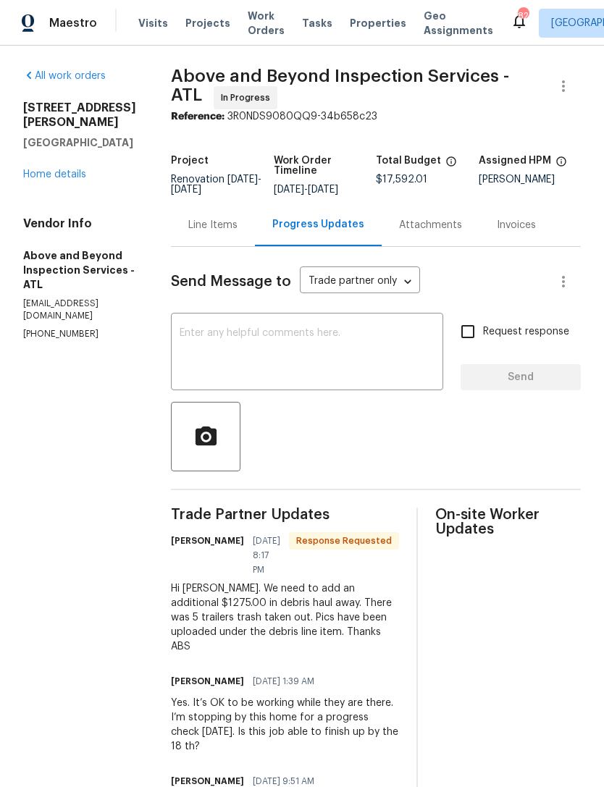
click at [321, 377] on textarea at bounding box center [307, 353] width 255 height 51
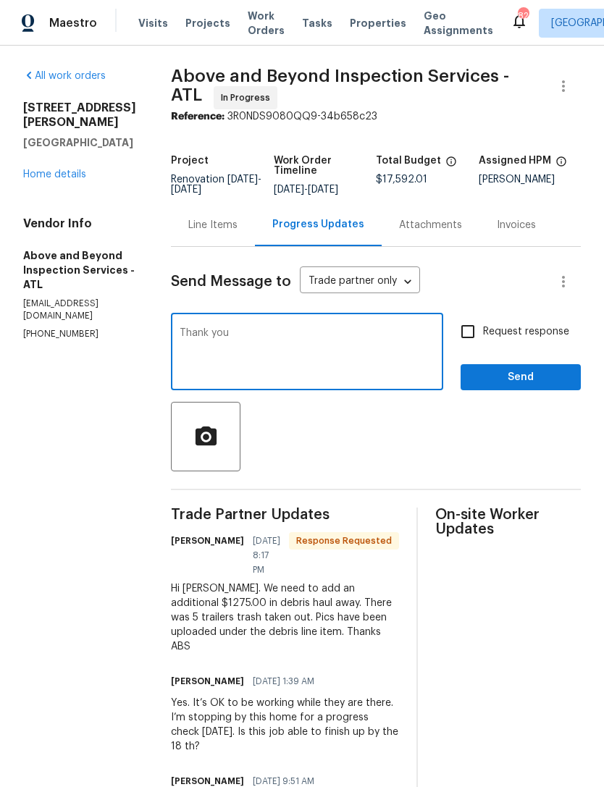
type textarea "Thank you"
click at [529, 391] on button "Send" at bounding box center [521, 377] width 120 height 27
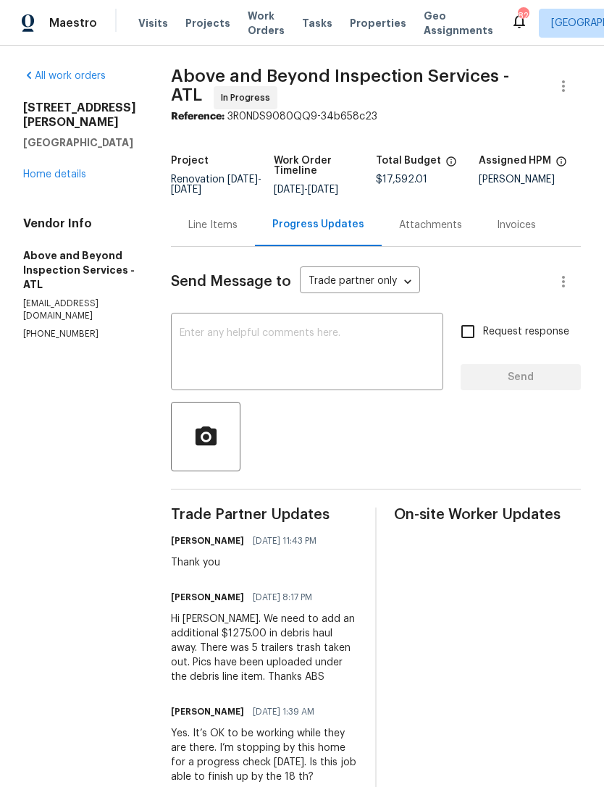
click at [53, 169] on link "Home details" at bounding box center [54, 174] width 63 height 10
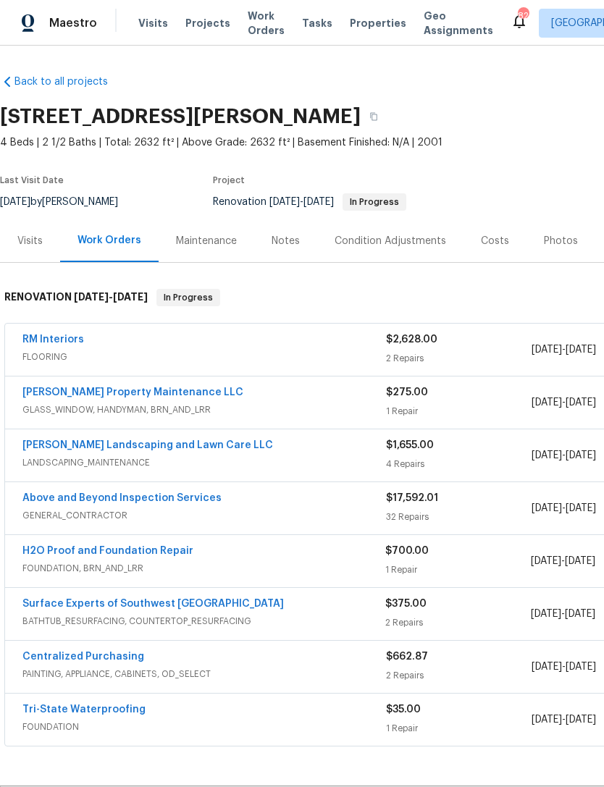
click at [163, 502] on link "Above and Beyond Inspection Services" at bounding box center [121, 498] width 199 height 10
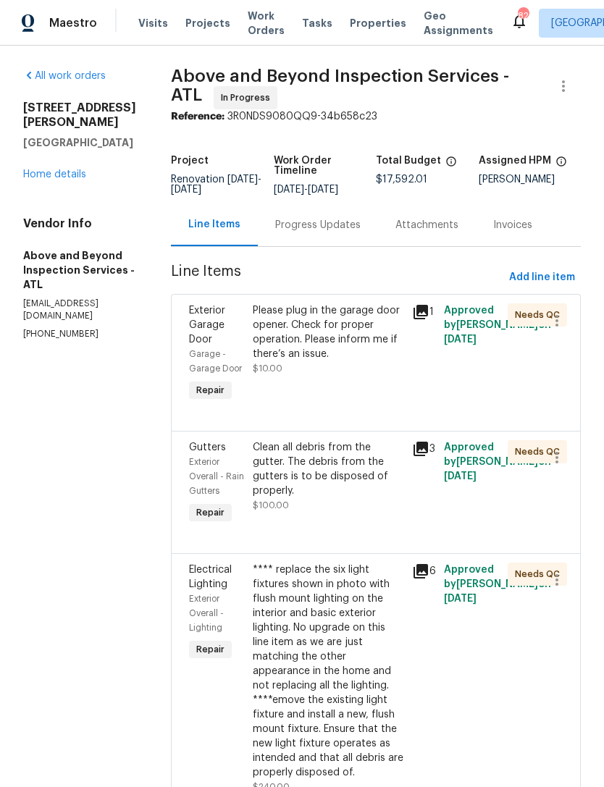
click at [344, 232] on div "Progress Updates" at bounding box center [317, 225] width 85 height 14
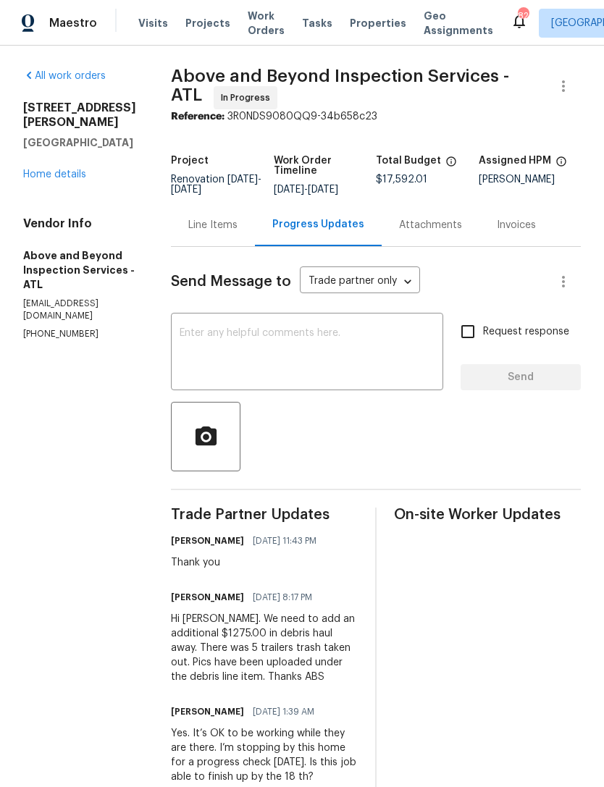
click at [71, 147] on div "4469 White Hill Pl Douglasville, GA 30135 Home details" at bounding box center [79, 141] width 113 height 81
click at [71, 146] on div "4469 White Hill Pl Douglasville, GA 30135 Home details" at bounding box center [79, 141] width 113 height 81
click at [52, 169] on link "Home details" at bounding box center [54, 174] width 63 height 10
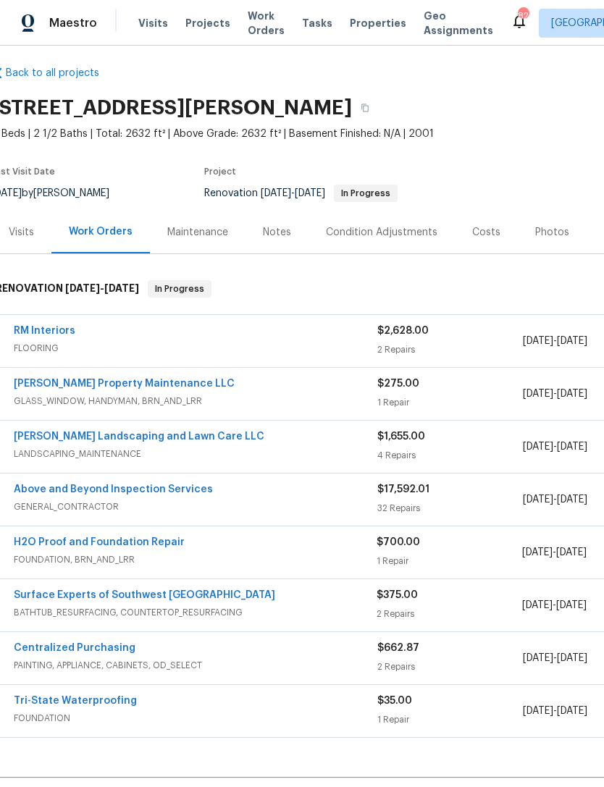
scroll to position [5, 10]
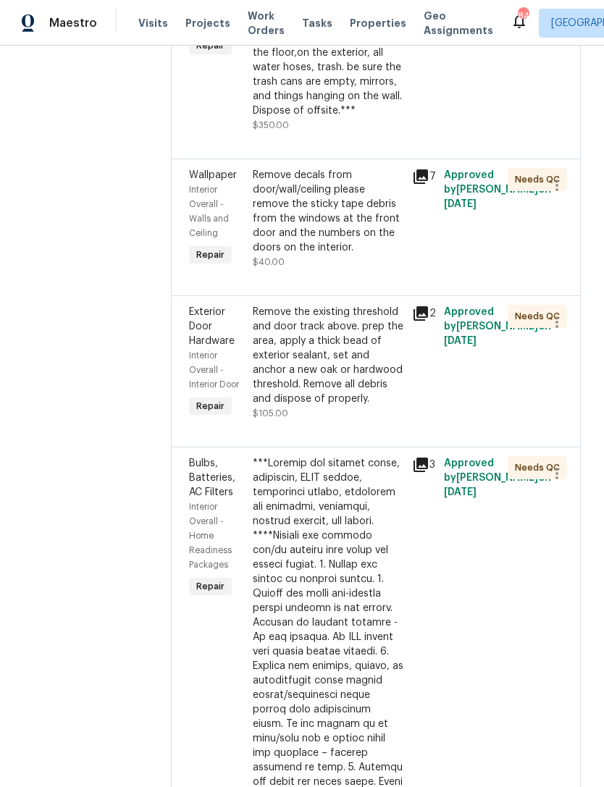
scroll to position [2442, 0]
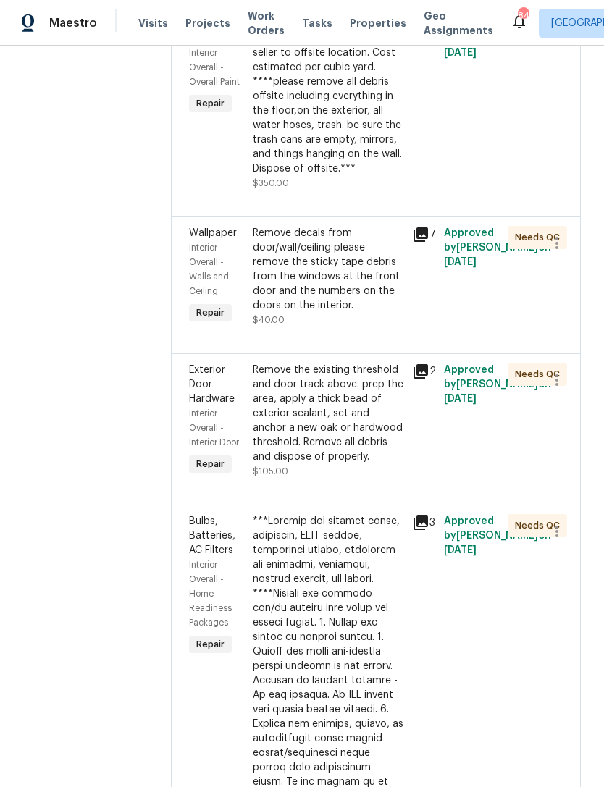
click at [403, 176] on div "Remove, haul off, and properly dispose of any debris left by seller to offsite …" at bounding box center [328, 96] width 151 height 159
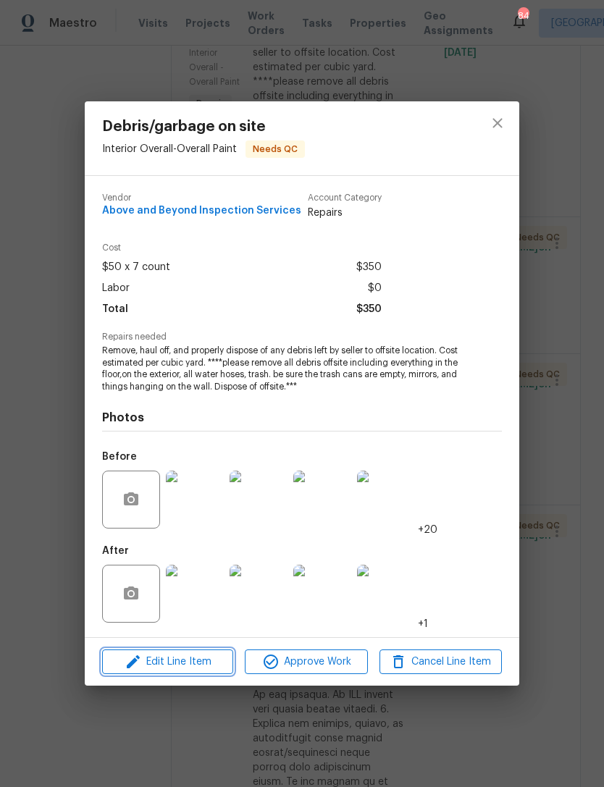
click at [186, 656] on span "Edit Line Item" at bounding box center [167, 662] width 122 height 18
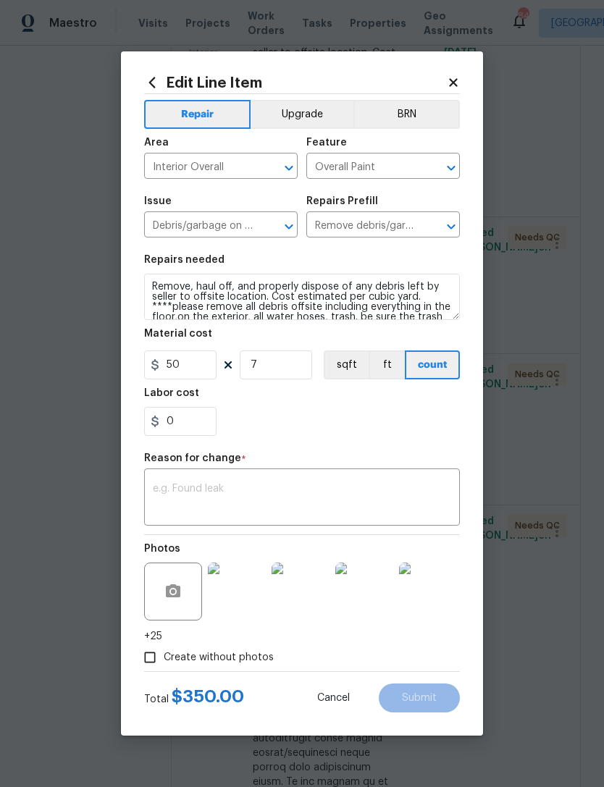
click at [510, 214] on body "Maestro Visits Projects Work Orders Tasks Properties Geo Assignments 84 [GEOGRA…" at bounding box center [302, 393] width 604 height 787
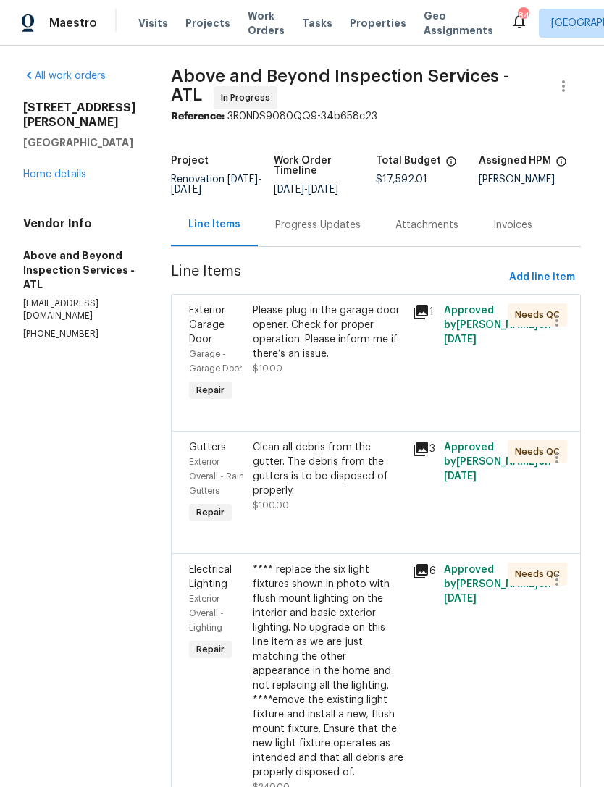
scroll to position [0, 0]
click at [351, 232] on div "Progress Updates" at bounding box center [317, 225] width 85 height 14
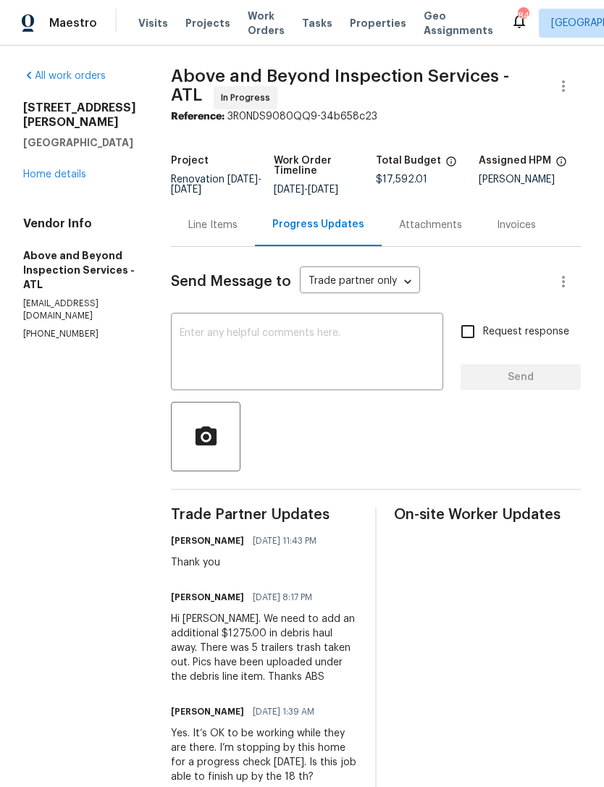
click at [57, 169] on link "Home details" at bounding box center [54, 174] width 63 height 10
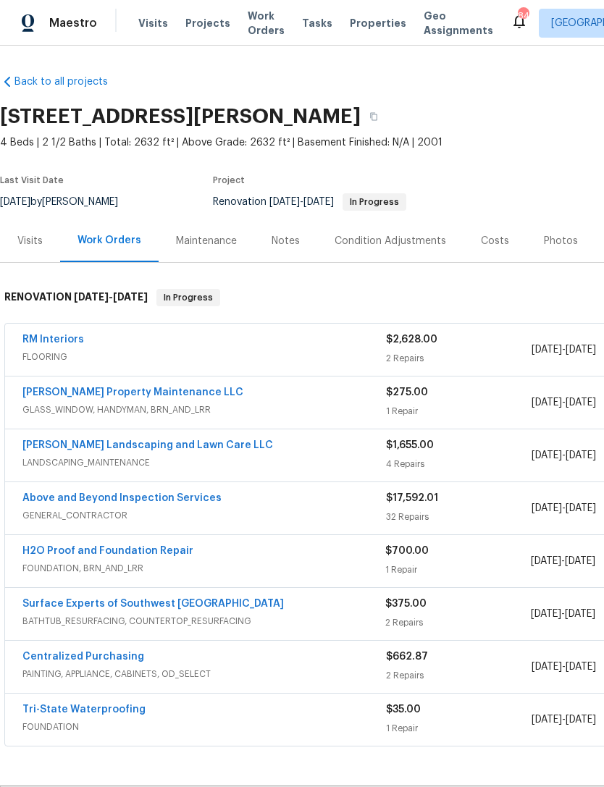
click at [149, 497] on link "Above and Beyond Inspection Services" at bounding box center [121, 498] width 199 height 10
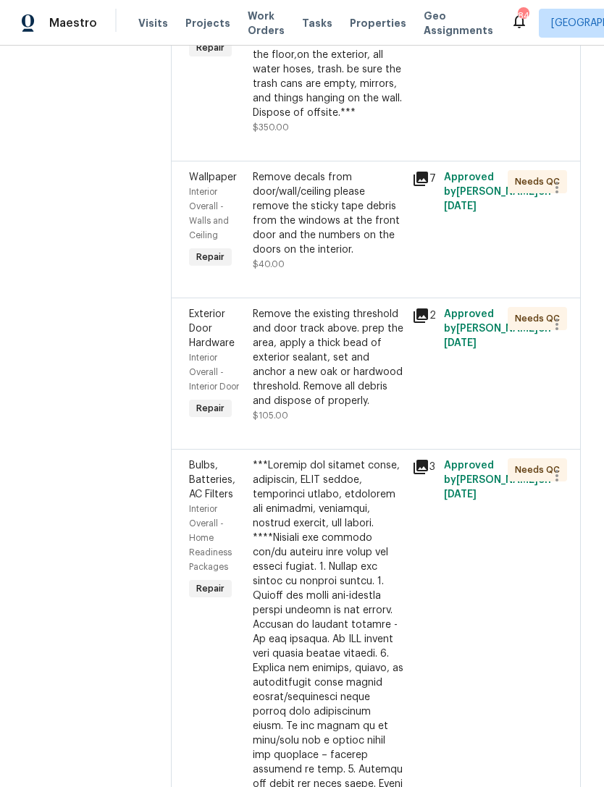
scroll to position [2551, 0]
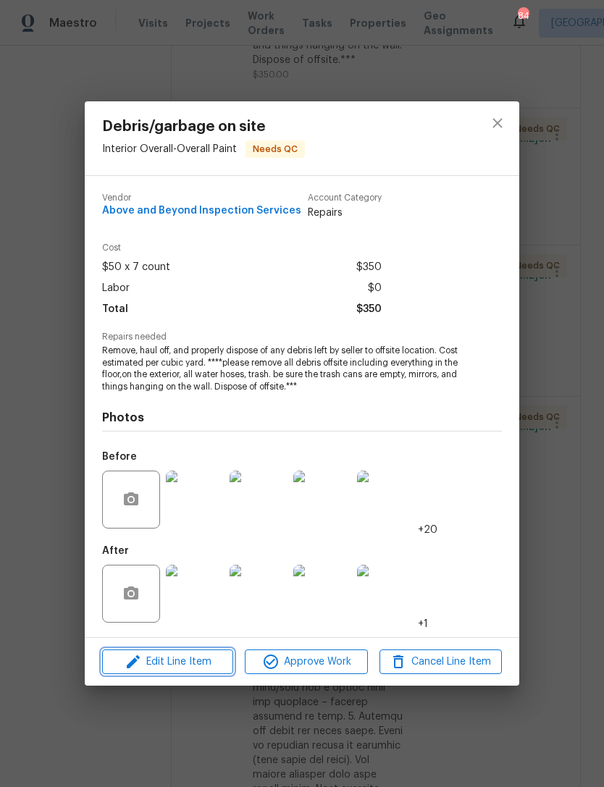
click at [193, 658] on span "Edit Line Item" at bounding box center [167, 662] width 122 height 18
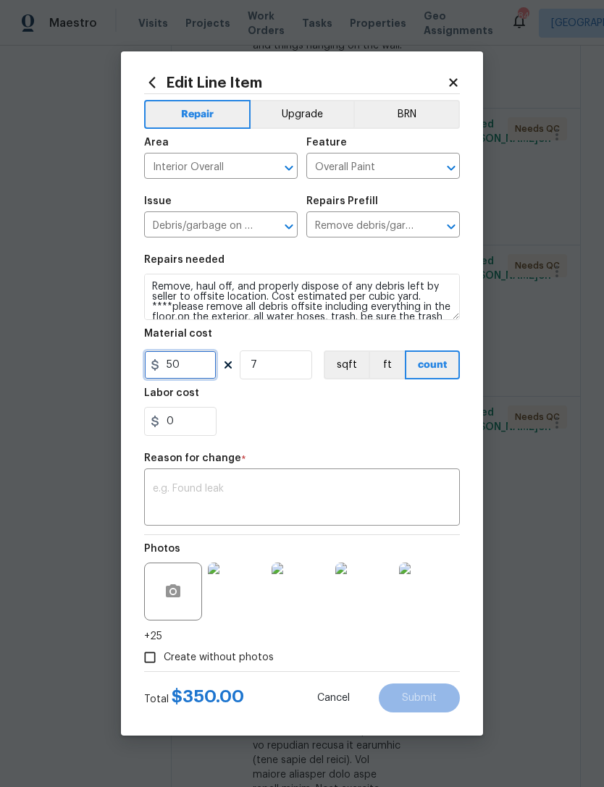
click at [204, 366] on input "50" at bounding box center [180, 364] width 72 height 29
type input "1275"
click at [288, 373] on input "7" at bounding box center [276, 364] width 72 height 29
type input "1"
click at [295, 487] on textarea at bounding box center [302, 499] width 298 height 30
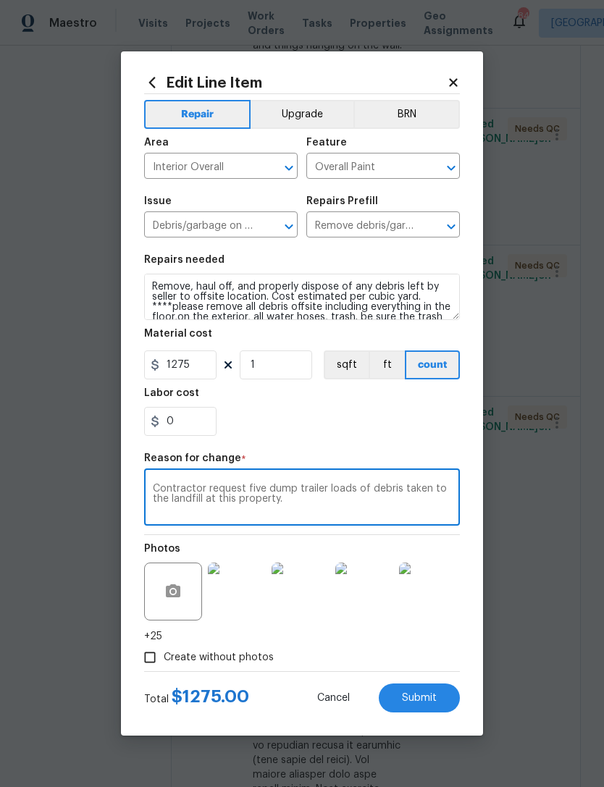
type textarea "Contractor request five dump trailer loads of debris taken to the landfill at t…"
click at [390, 434] on div "0" at bounding box center [302, 421] width 316 height 29
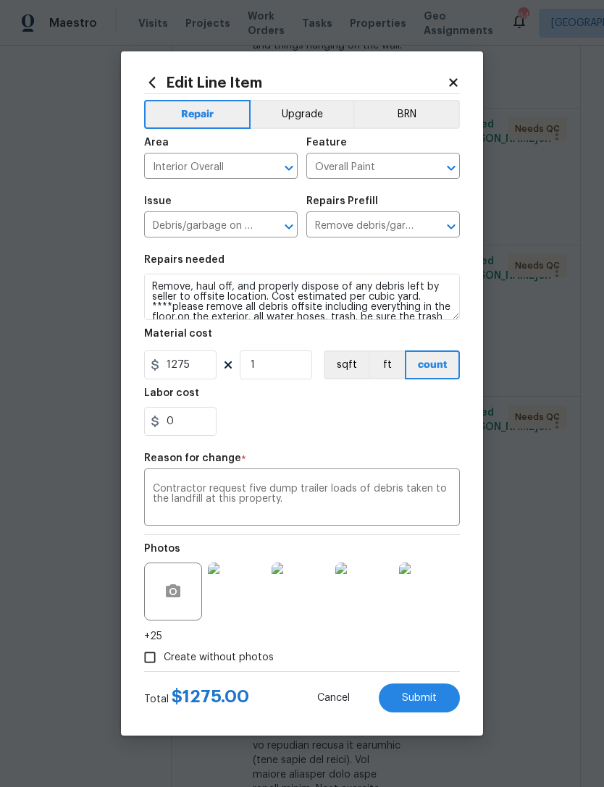
click at [425, 695] on span "Submit" at bounding box center [419, 698] width 35 height 11
type input "7"
type input "50"
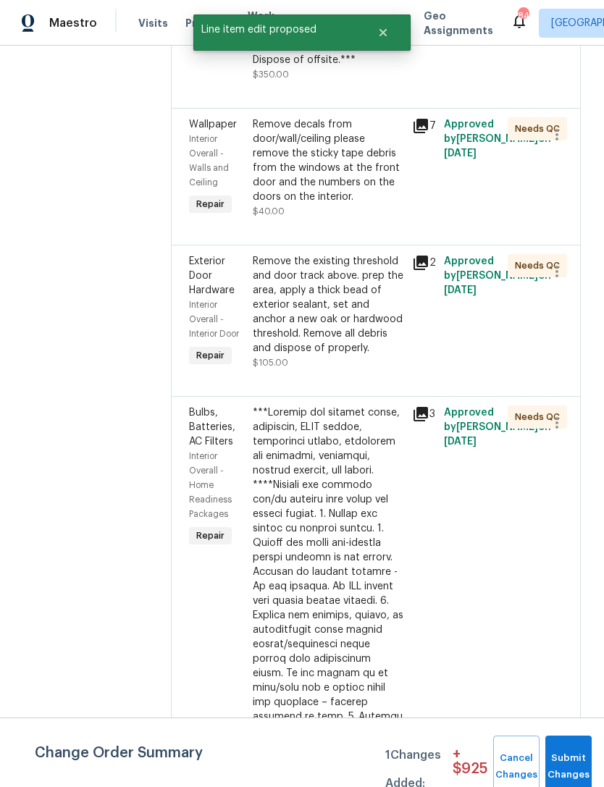
scroll to position [0, 0]
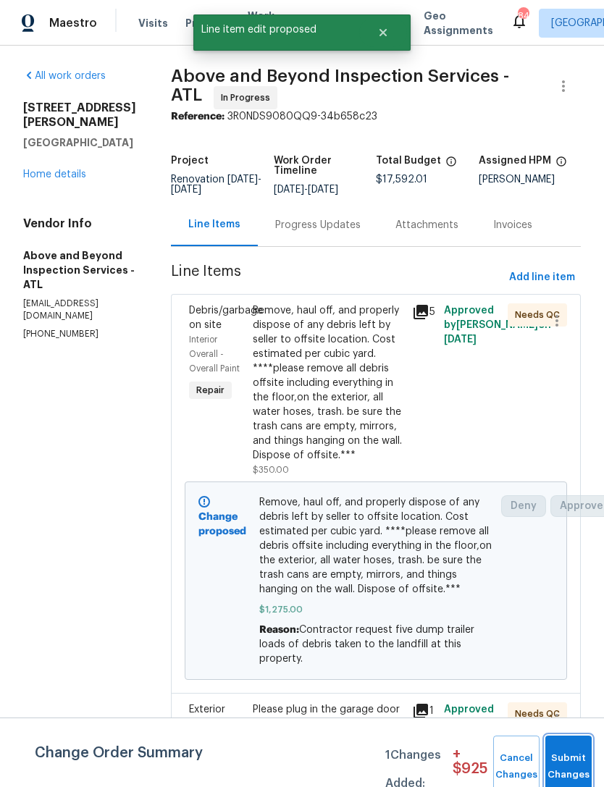
click at [555, 752] on button "Submit Changes" at bounding box center [568, 767] width 46 height 62
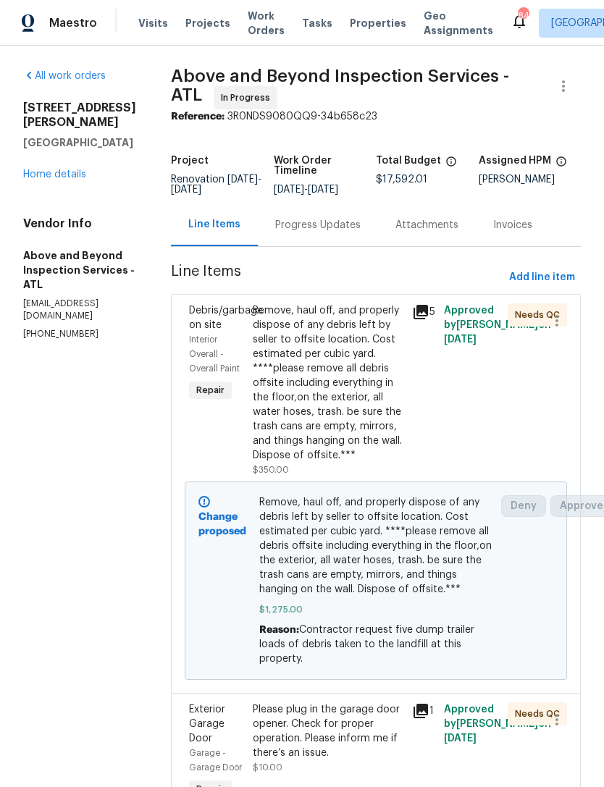
click at [72, 169] on link "Home details" at bounding box center [54, 174] width 63 height 10
